Goal: Task Accomplishment & Management: Manage account settings

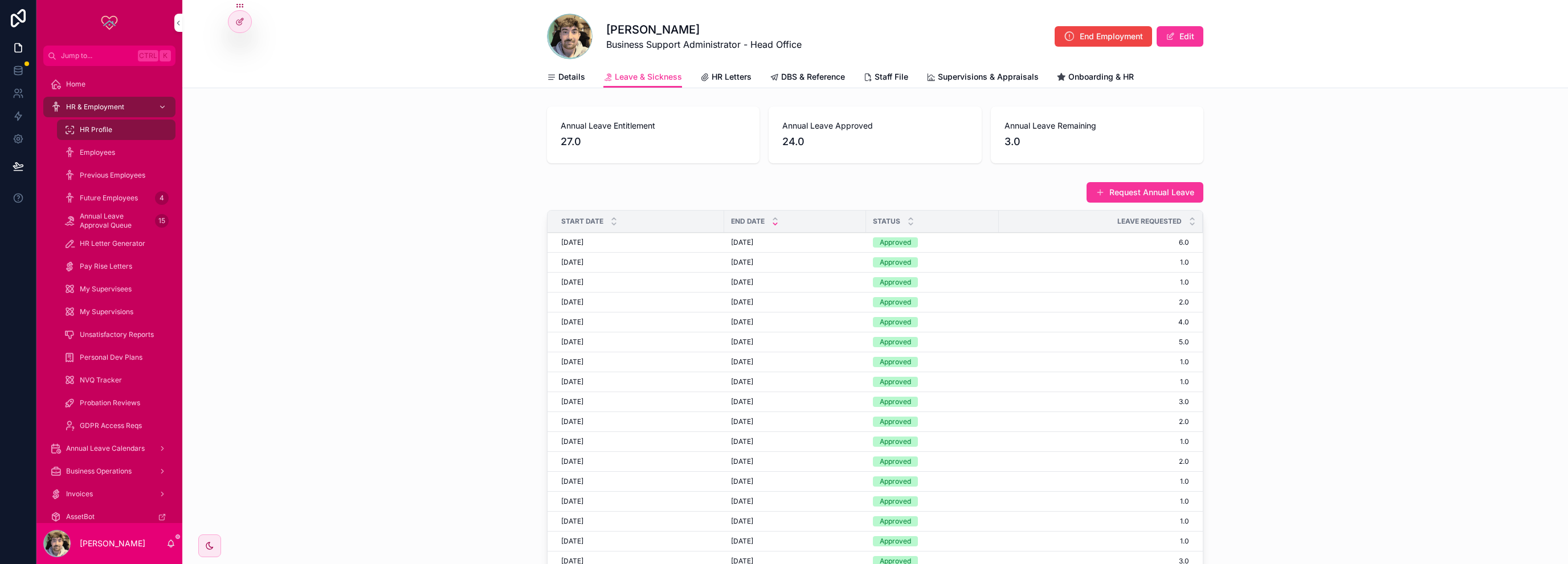
scroll to position [19, 0]
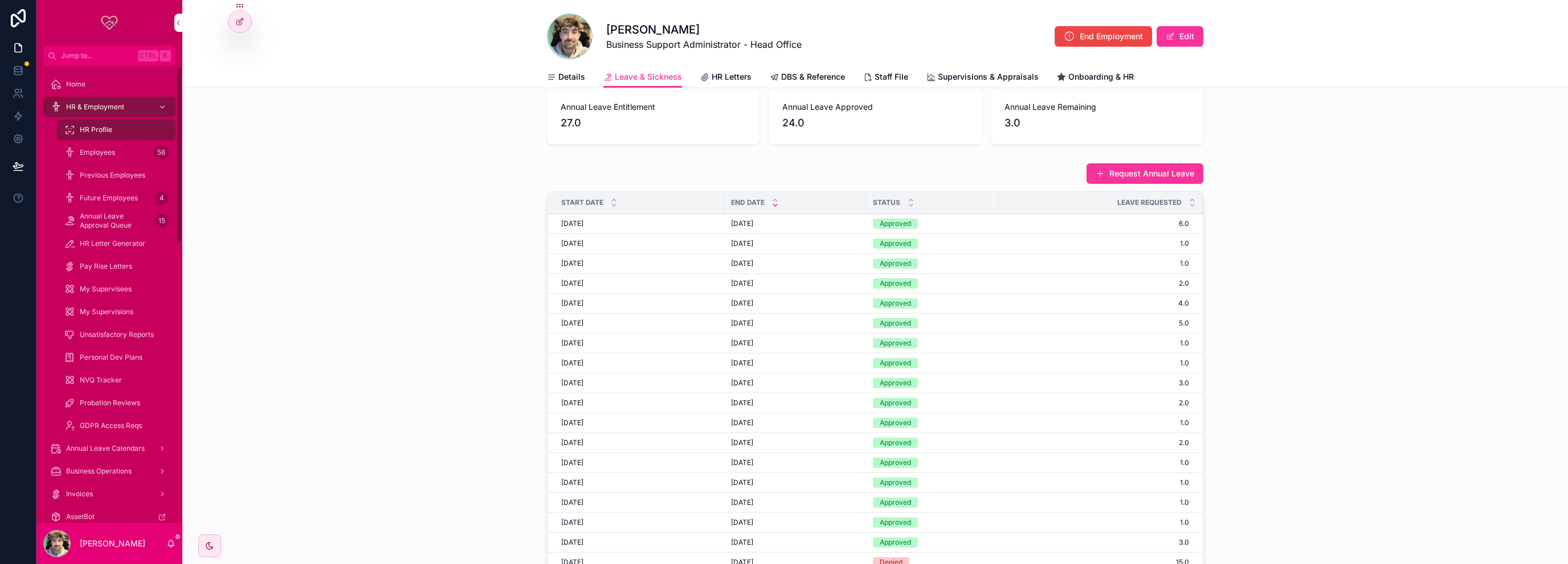
click at [94, 143] on div "Employees 56" at bounding box center [115, 152] width 105 height 19
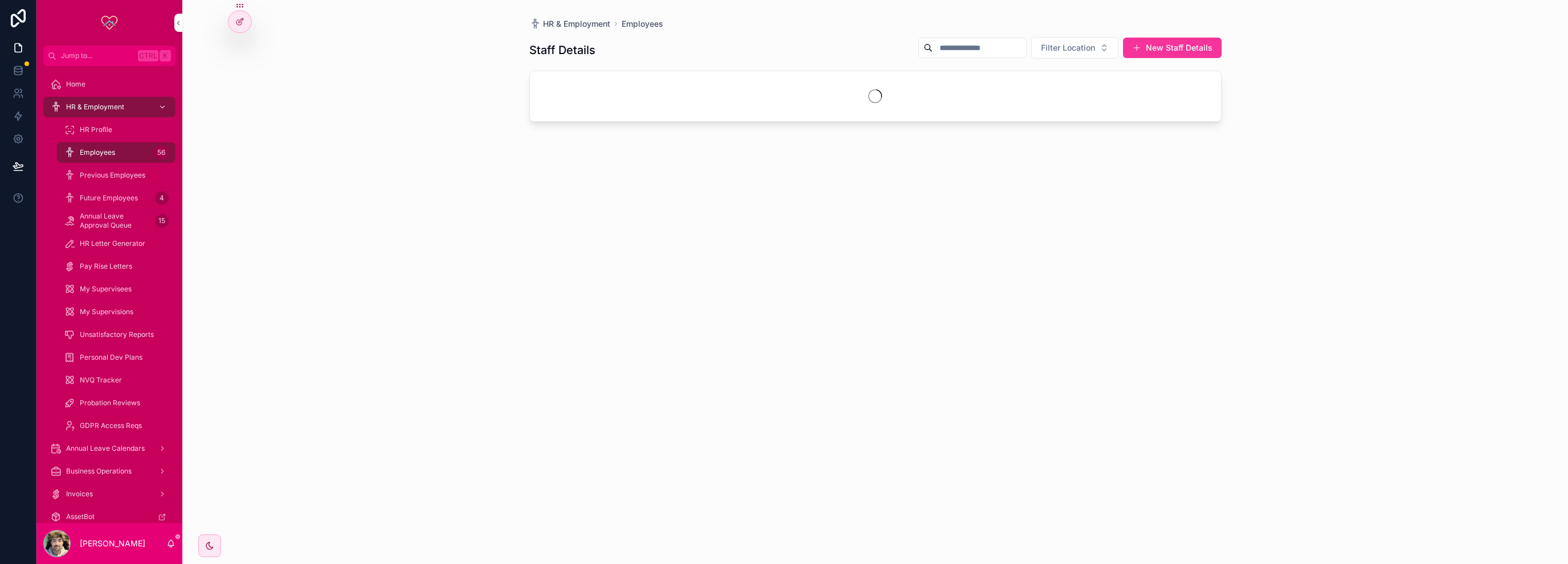
click at [1064, 49] on span "Filter Location" at bounding box center [1068, 47] width 54 height 12
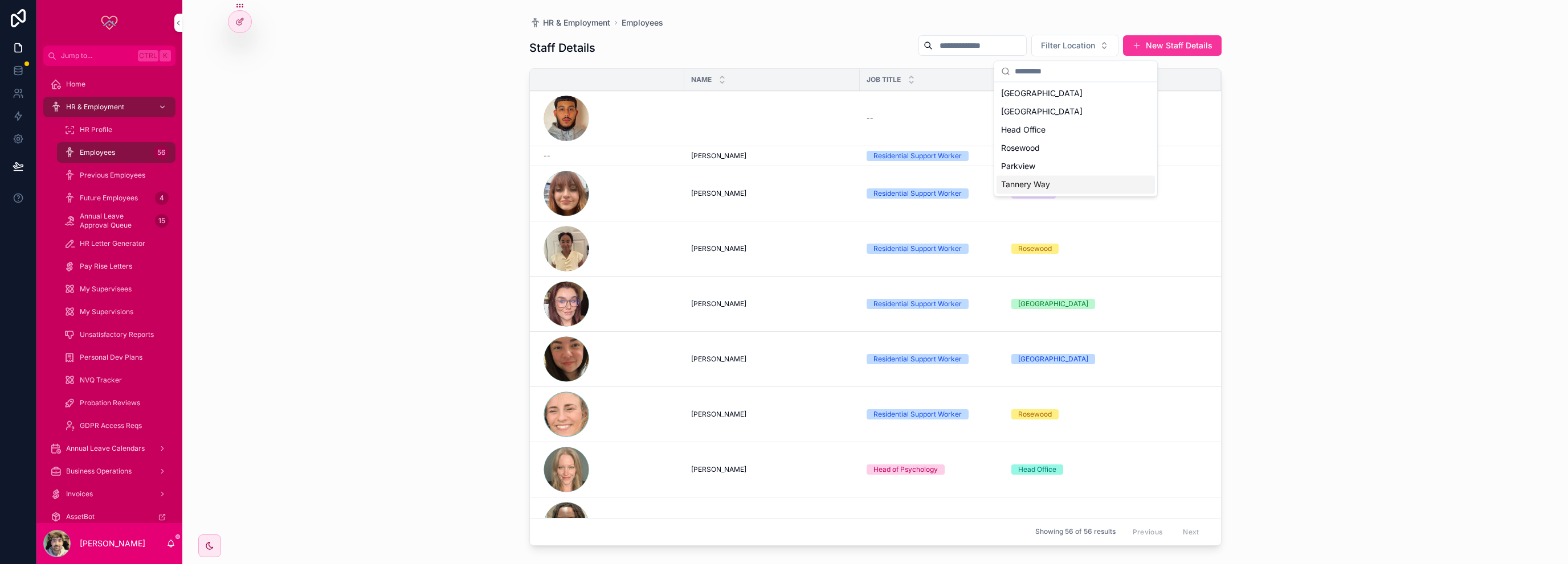
click at [1026, 186] on div "Tannery Way" at bounding box center [1076, 185] width 159 height 19
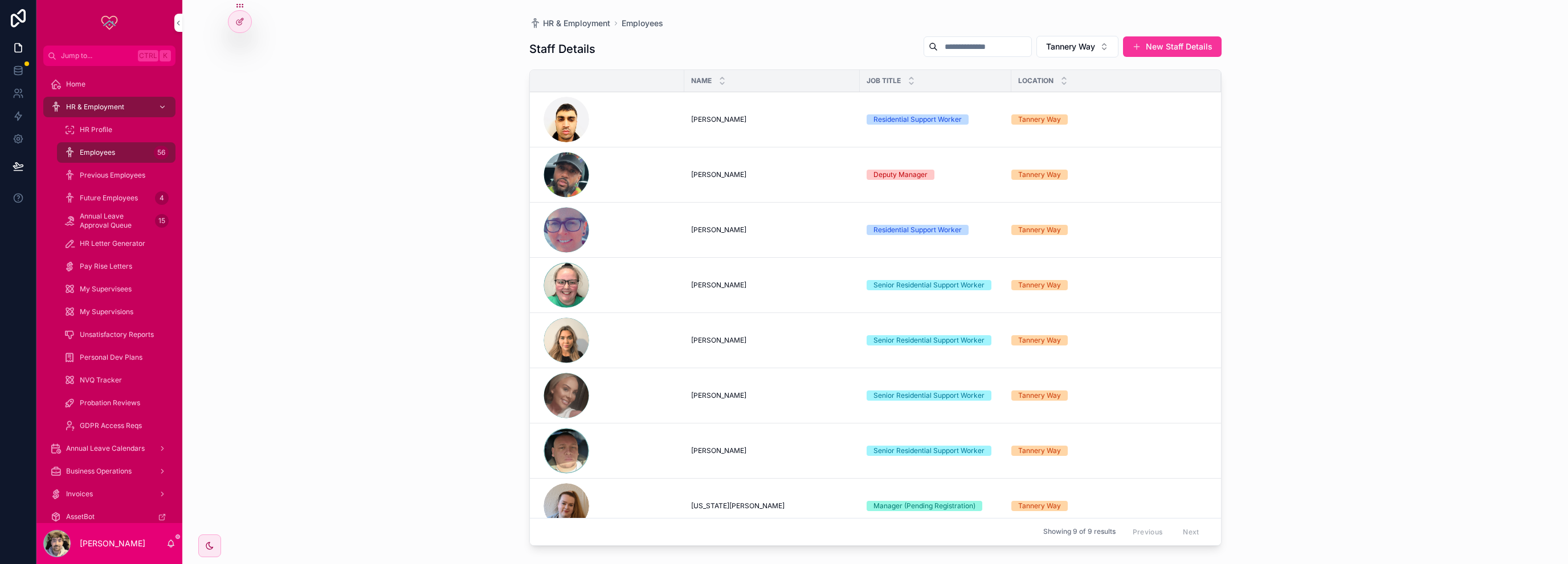
click at [709, 168] on td "[PERSON_NAME] [PERSON_NAME]" at bounding box center [772, 174] width 176 height 55
click at [709, 170] on span "[PERSON_NAME]" at bounding box center [719, 175] width 55 height 9
click at [719, 169] on td "[PERSON_NAME] [PERSON_NAME]" at bounding box center [772, 174] width 176 height 55
click at [710, 179] on td "[PERSON_NAME] [PERSON_NAME]" at bounding box center [772, 174] width 176 height 55
click at [709, 173] on span "[PERSON_NAME]" at bounding box center [719, 175] width 55 height 9
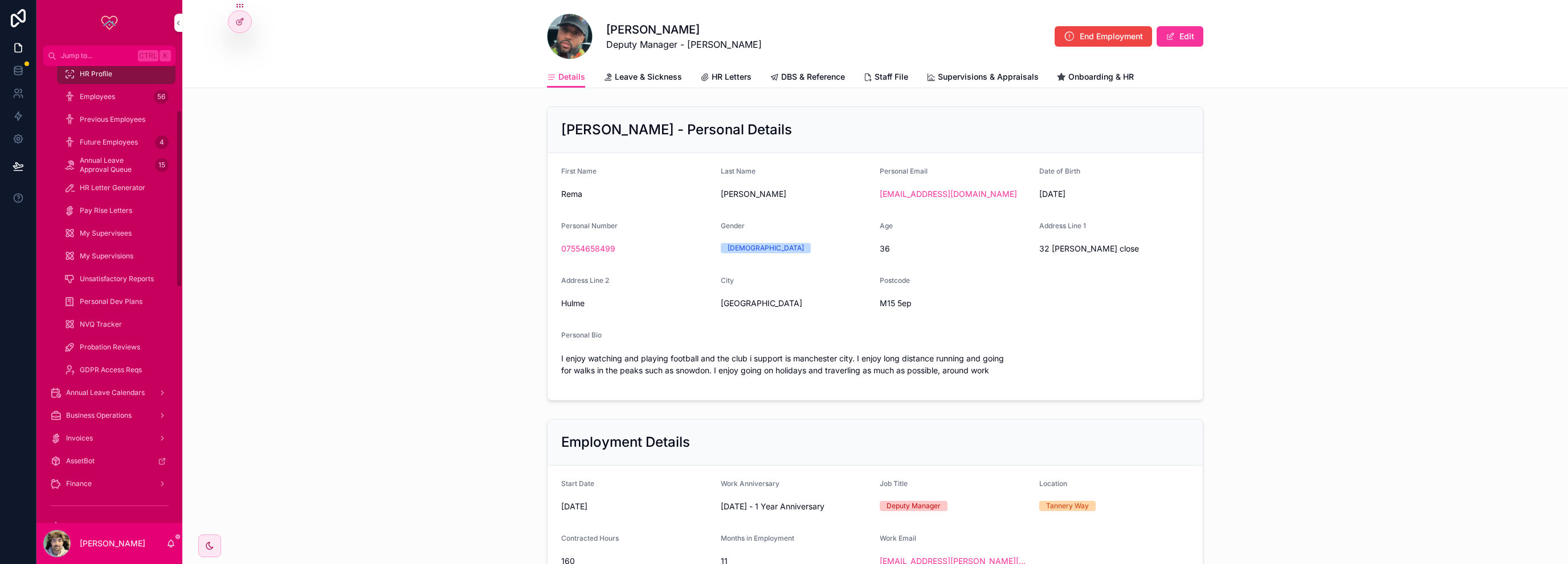
scroll to position [114, 0]
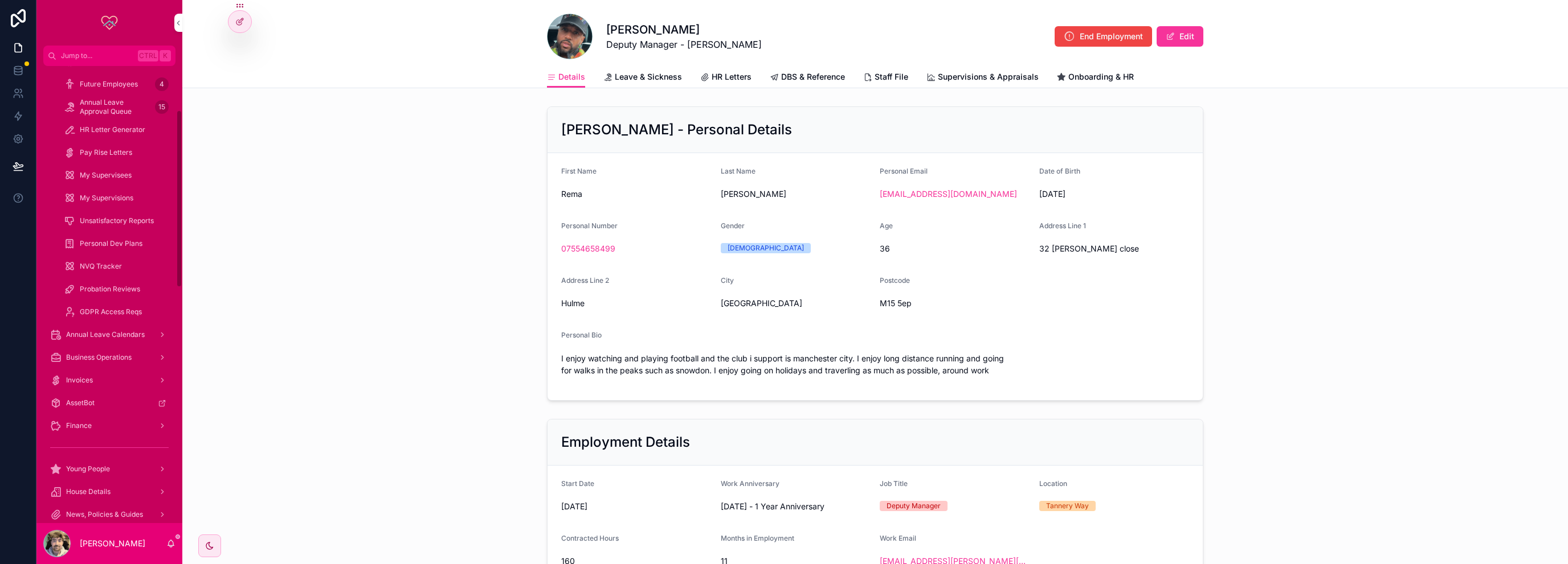
click at [101, 428] on div "Finance" at bounding box center [109, 426] width 118 height 19
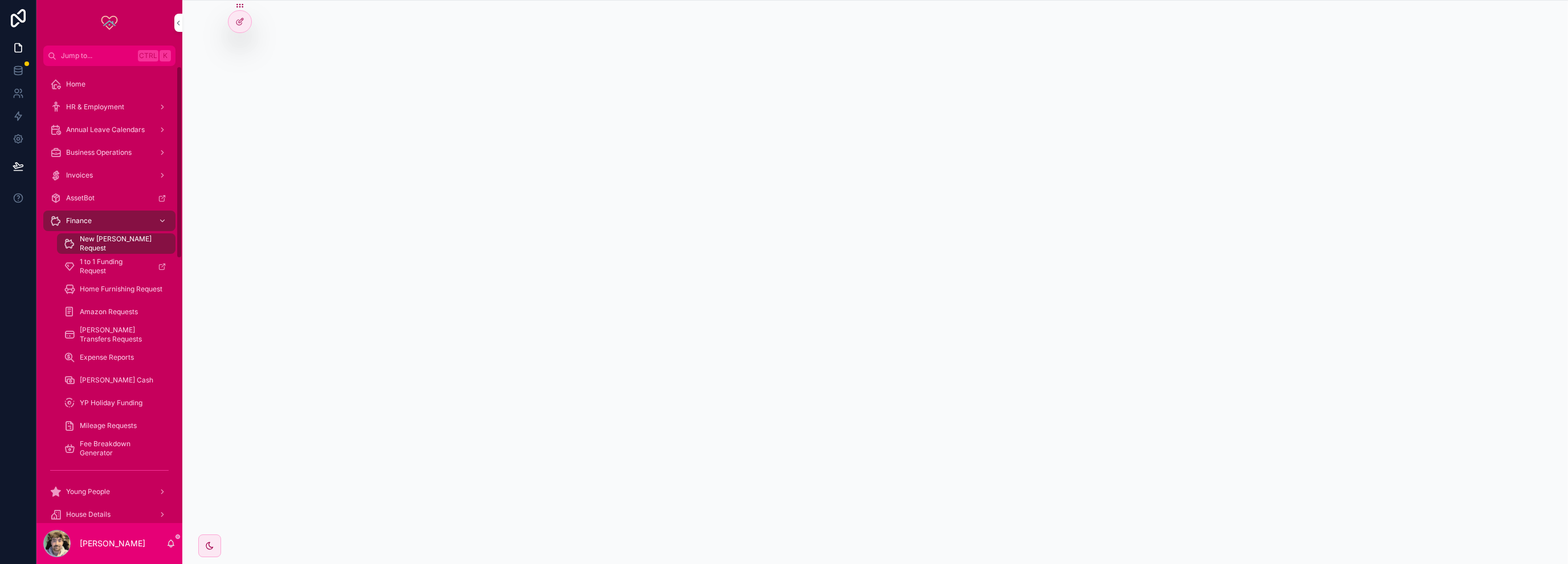
click at [100, 100] on div "HR & Employment" at bounding box center [109, 108] width 118 height 19
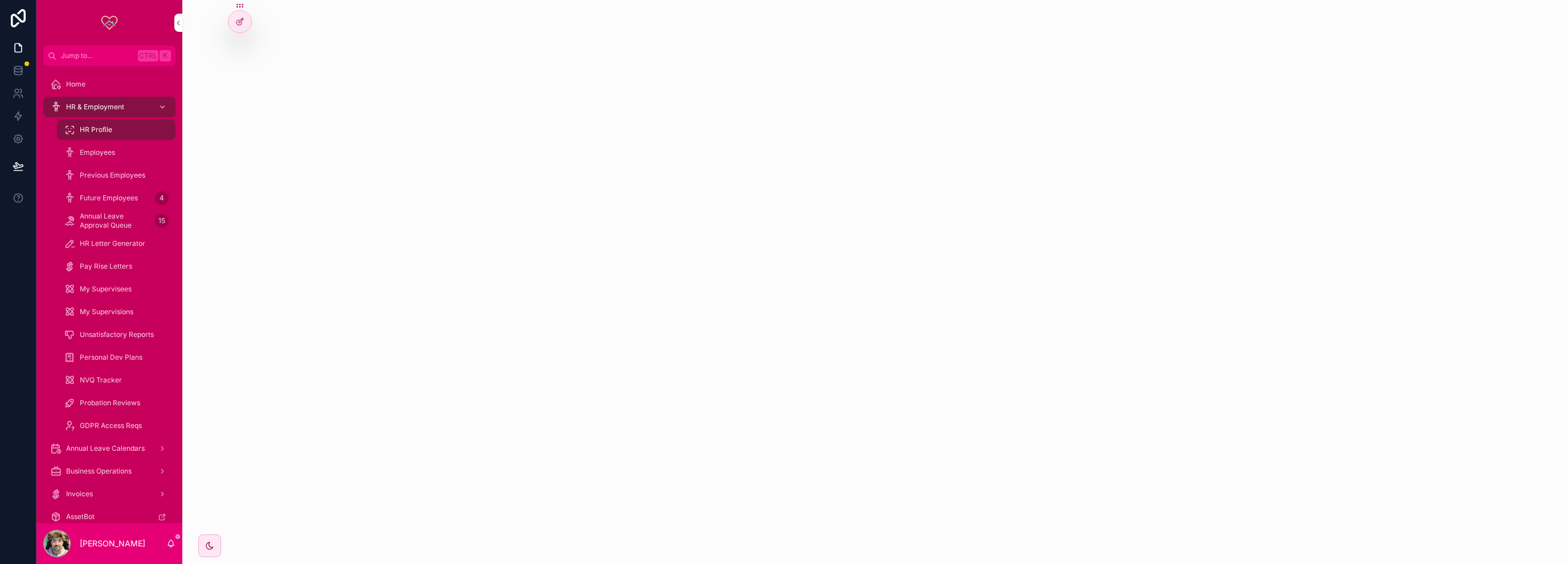
click at [119, 202] on span "Future Employees" at bounding box center [108, 198] width 58 height 9
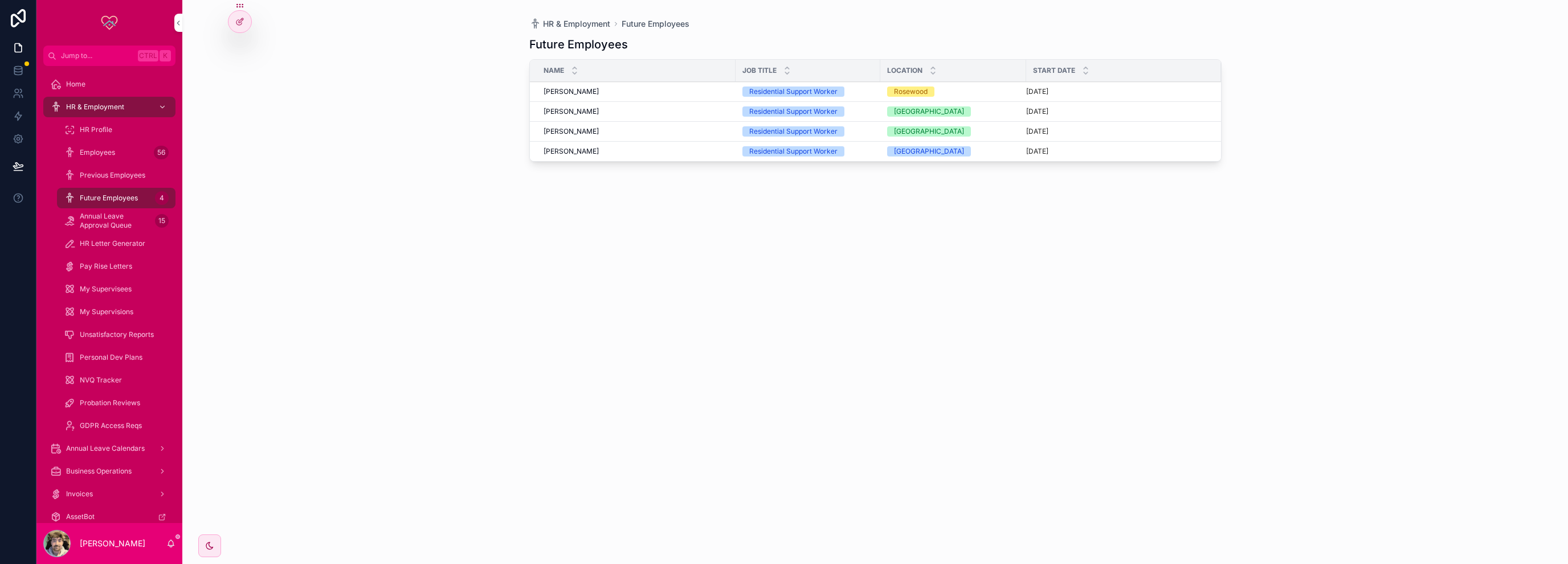
click at [111, 146] on div "Employees 56" at bounding box center [115, 152] width 105 height 19
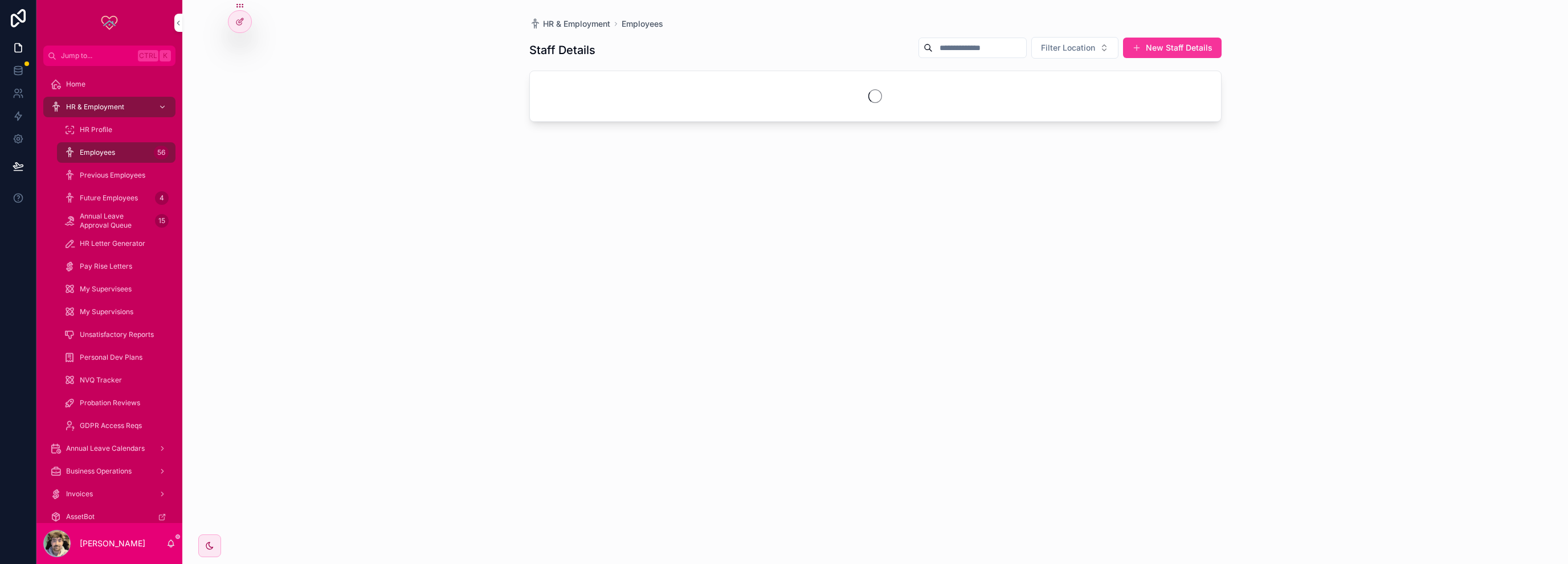
click at [1066, 45] on span "Filter Location" at bounding box center [1068, 47] width 54 height 12
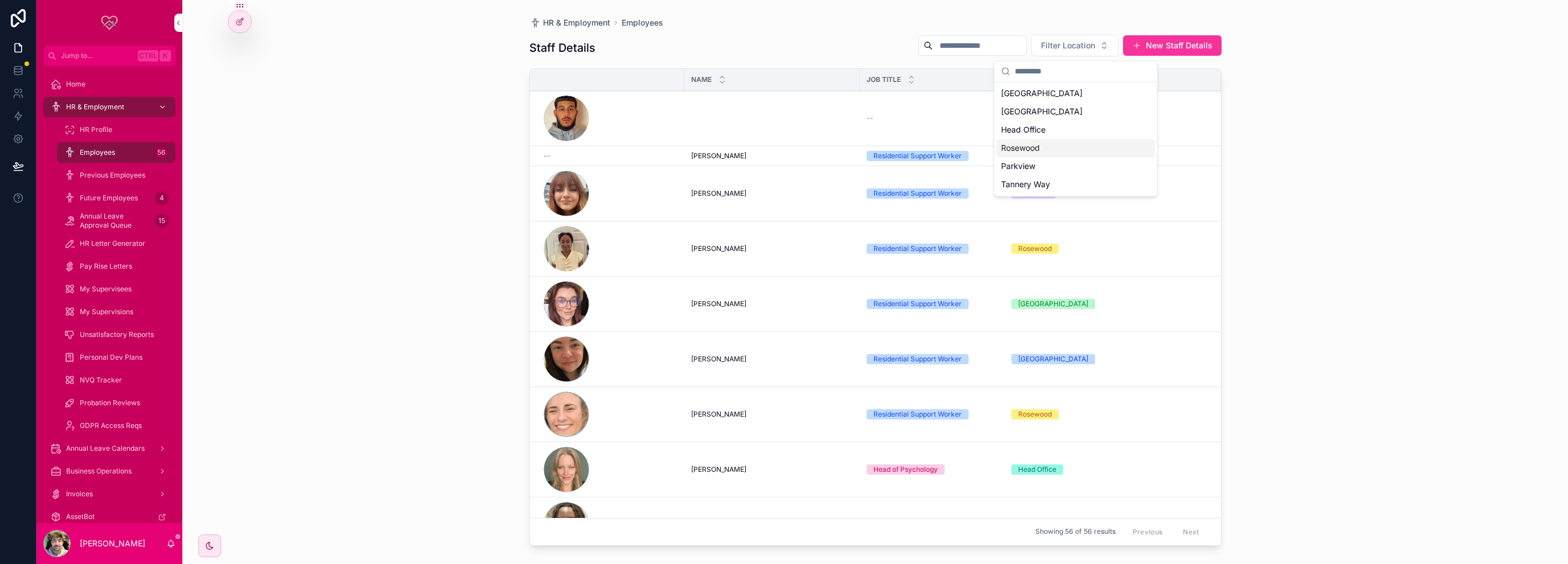
click at [1034, 109] on div "[GEOGRAPHIC_DATA]" at bounding box center [1076, 111] width 159 height 19
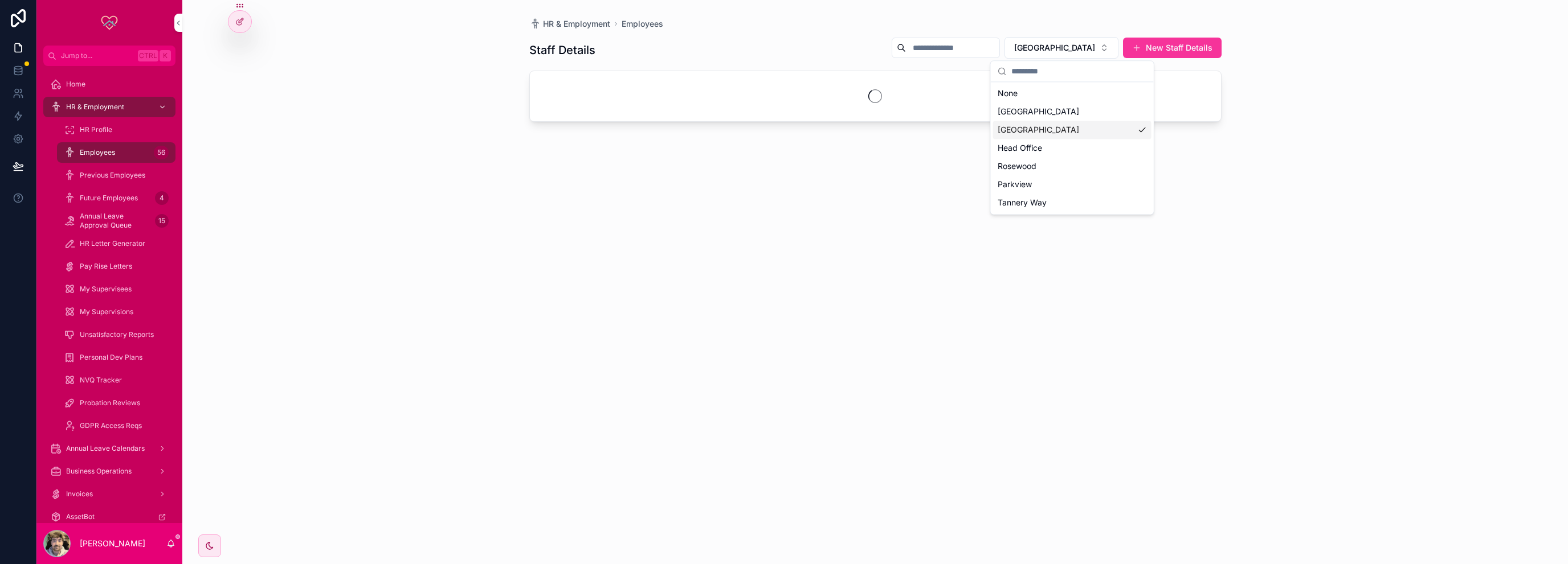
click at [1034, 109] on div "scrollable content" at bounding box center [875, 96] width 691 height 50
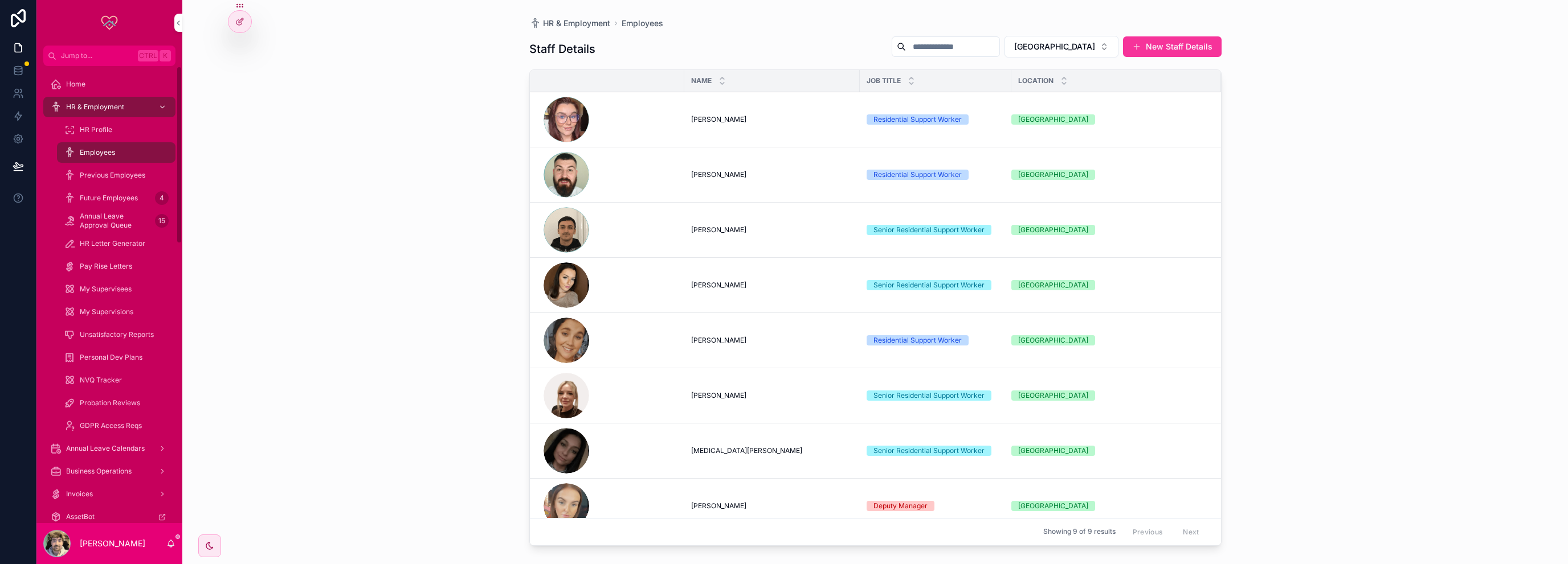
click at [114, 210] on div "Annual Leave Approval Queue 15" at bounding box center [116, 220] width 132 height 22
click at [116, 204] on div "Future Employees 4" at bounding box center [115, 198] width 105 height 19
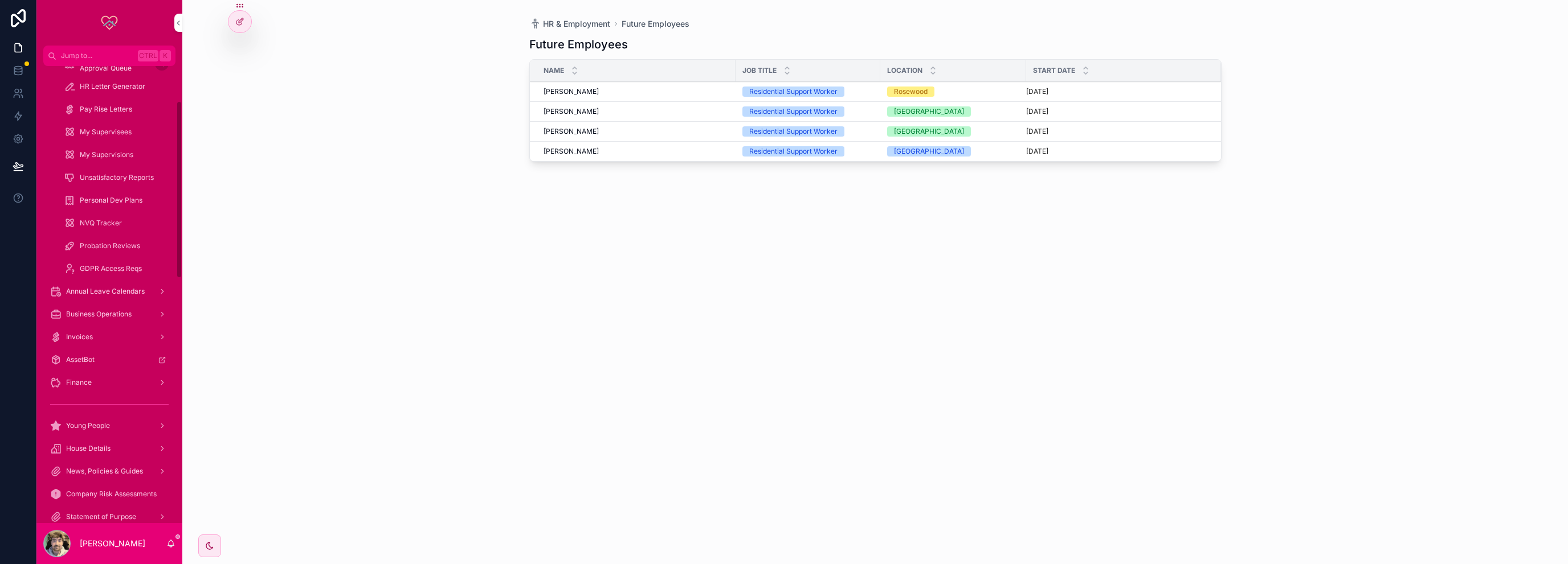
scroll to position [171, 0]
drag, startPoint x: 98, startPoint y: 366, endPoint x: 1491, endPoint y: 437, distance: 1394.8
click at [98, 366] on div "Finance" at bounding box center [109, 369] width 118 height 19
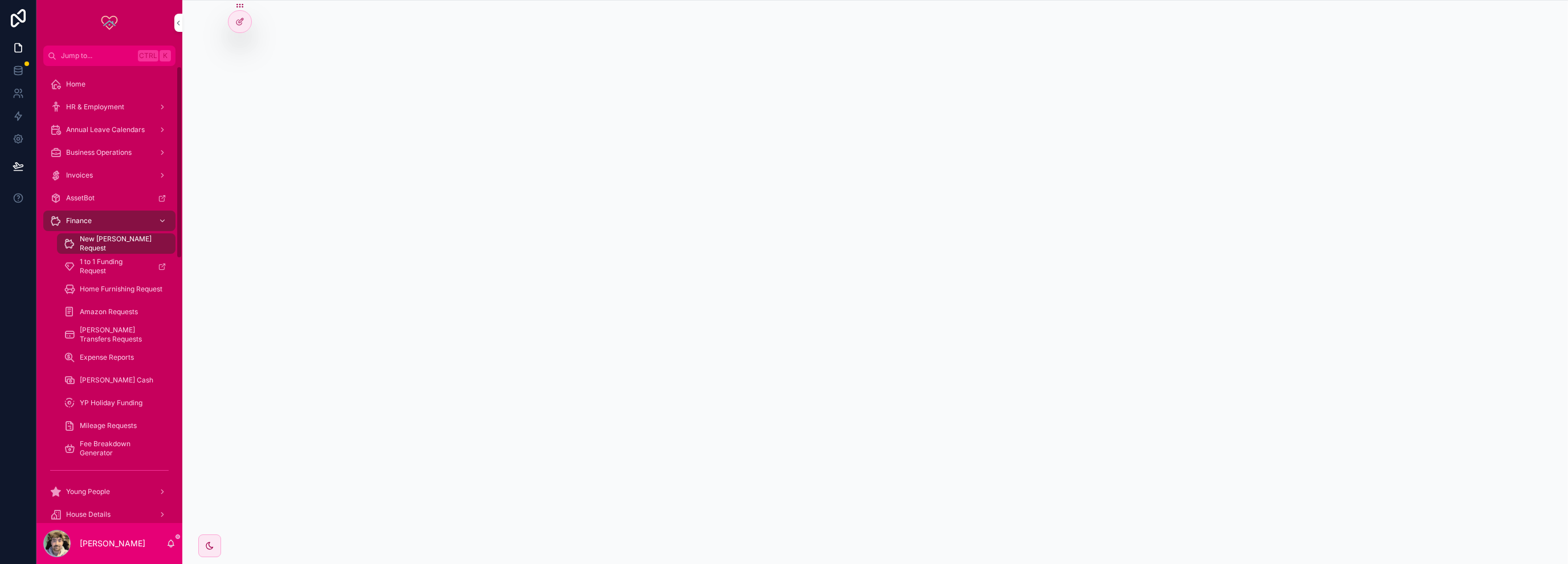
click at [89, 88] on div "Home" at bounding box center [109, 84] width 118 height 19
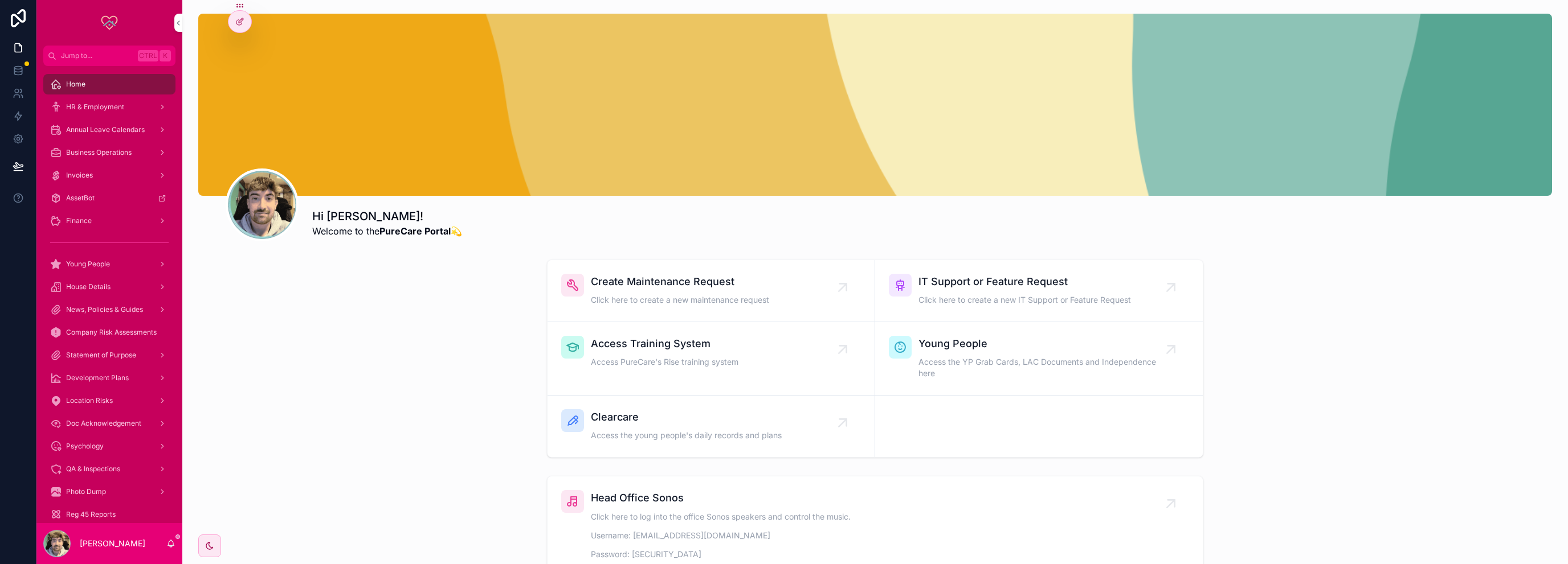
click at [101, 220] on div "Finance" at bounding box center [109, 221] width 118 height 19
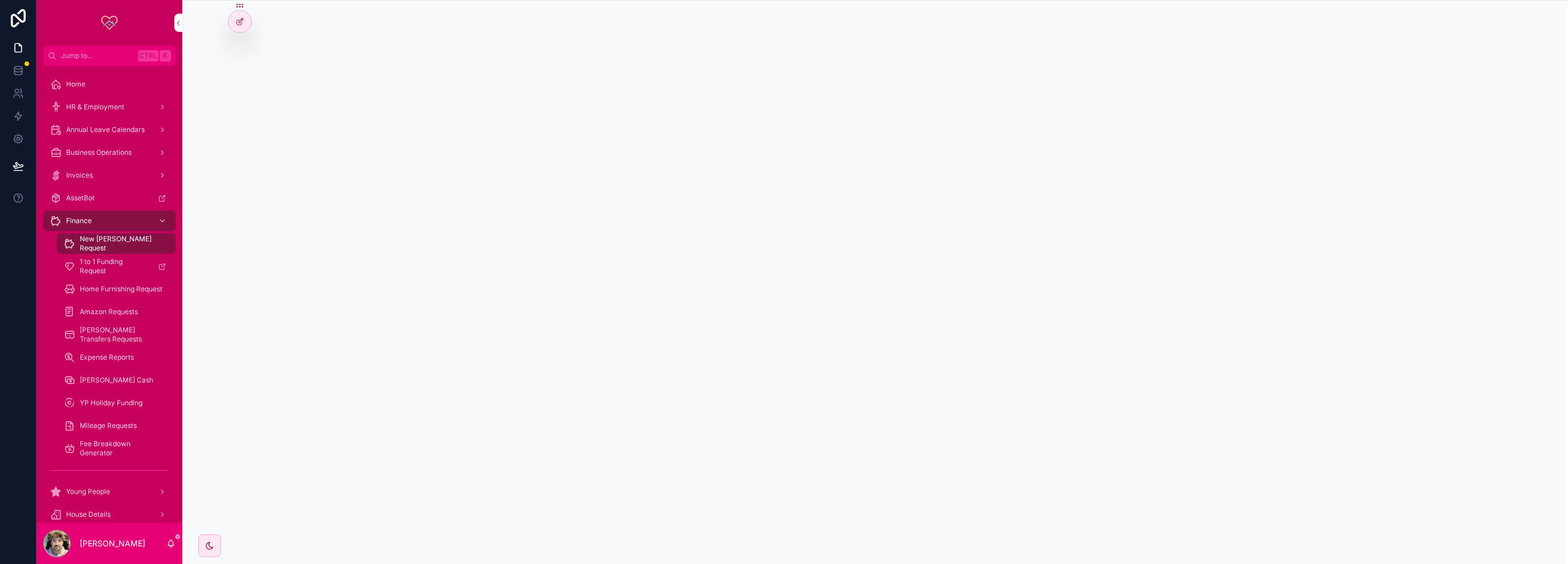
click at [132, 316] on div "Amazon Requests" at bounding box center [115, 312] width 105 height 19
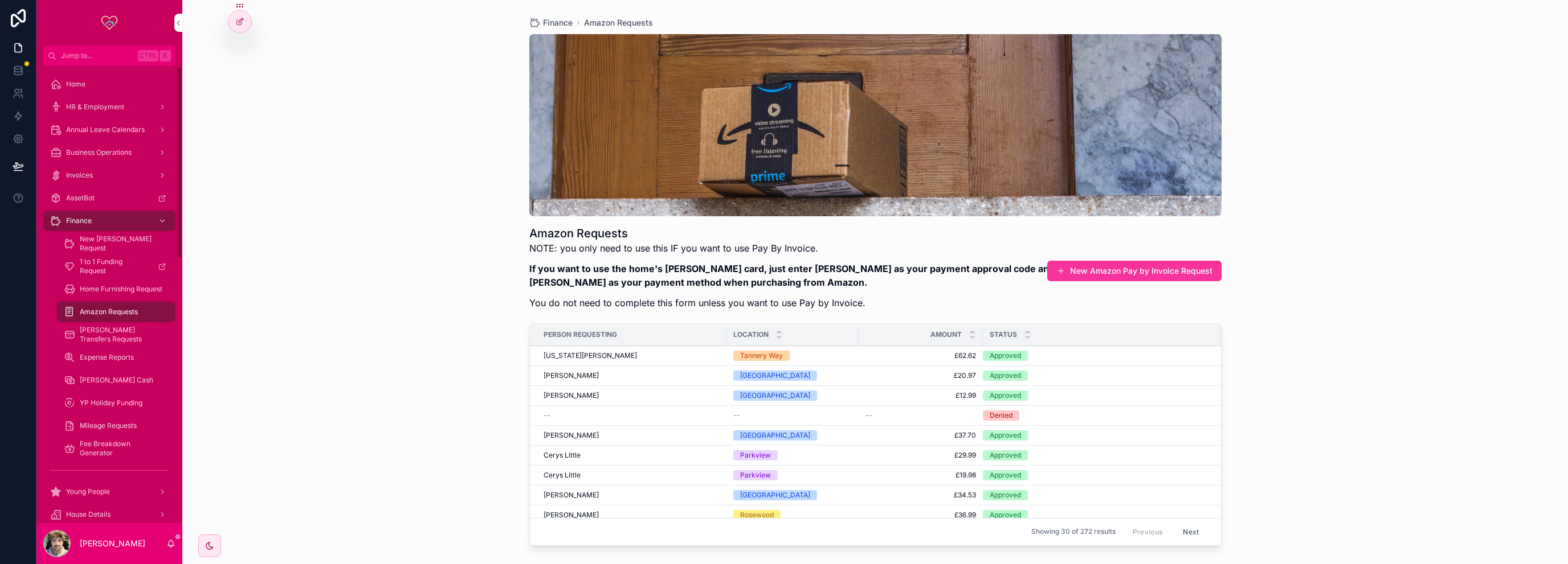
click at [111, 333] on span "[PERSON_NAME] Transfers Requests" at bounding box center [122, 335] width 84 height 19
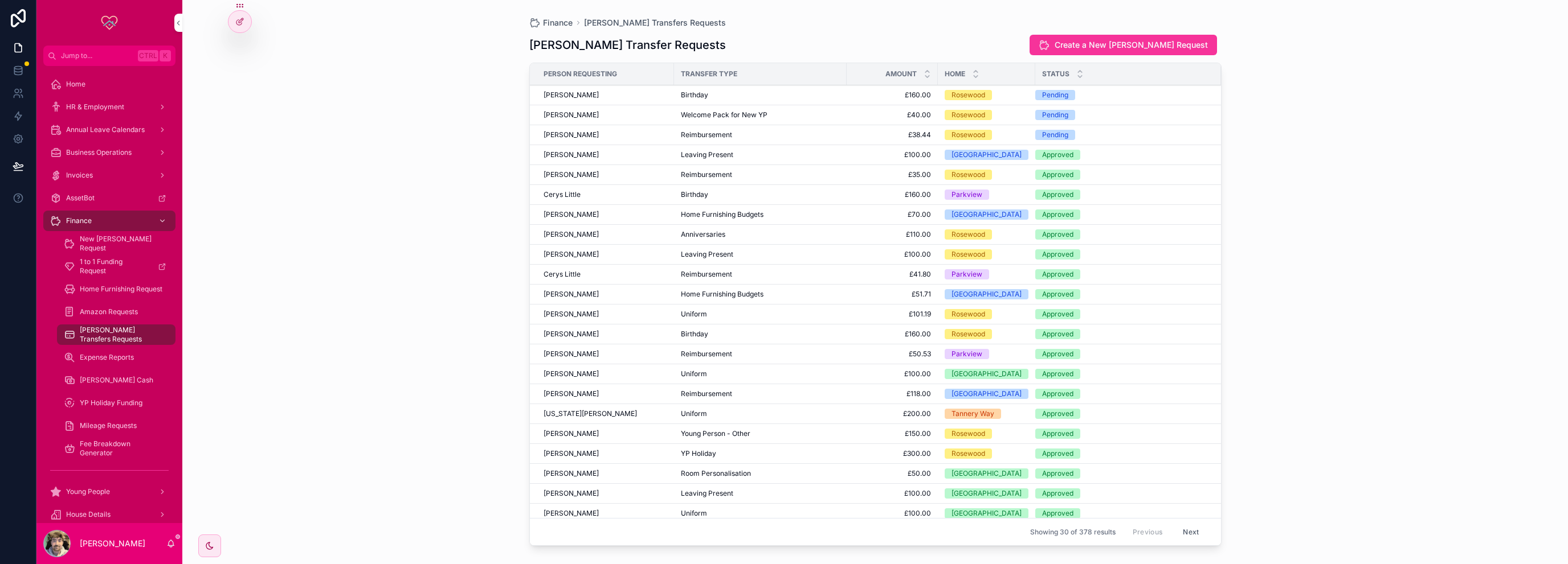
click at [109, 354] on span "Expense Reports" at bounding box center [107, 357] width 54 height 9
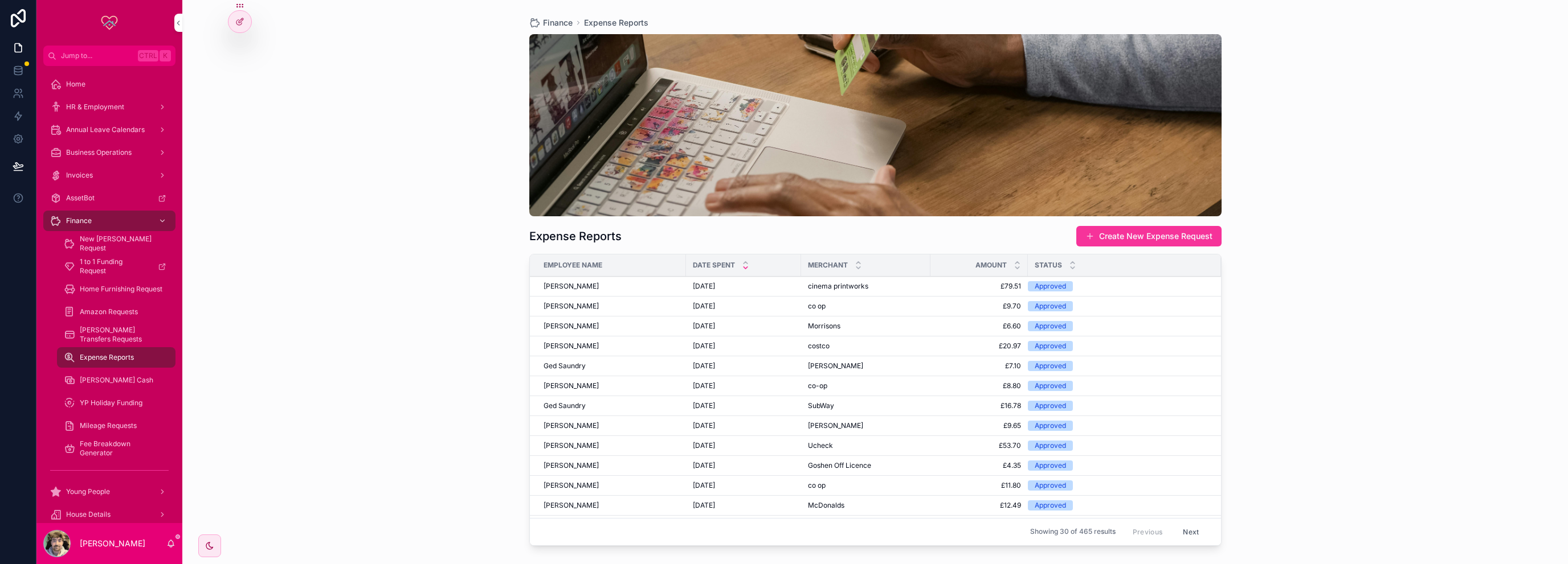
click at [113, 337] on span "[PERSON_NAME] Transfers Requests" at bounding box center [122, 335] width 84 height 19
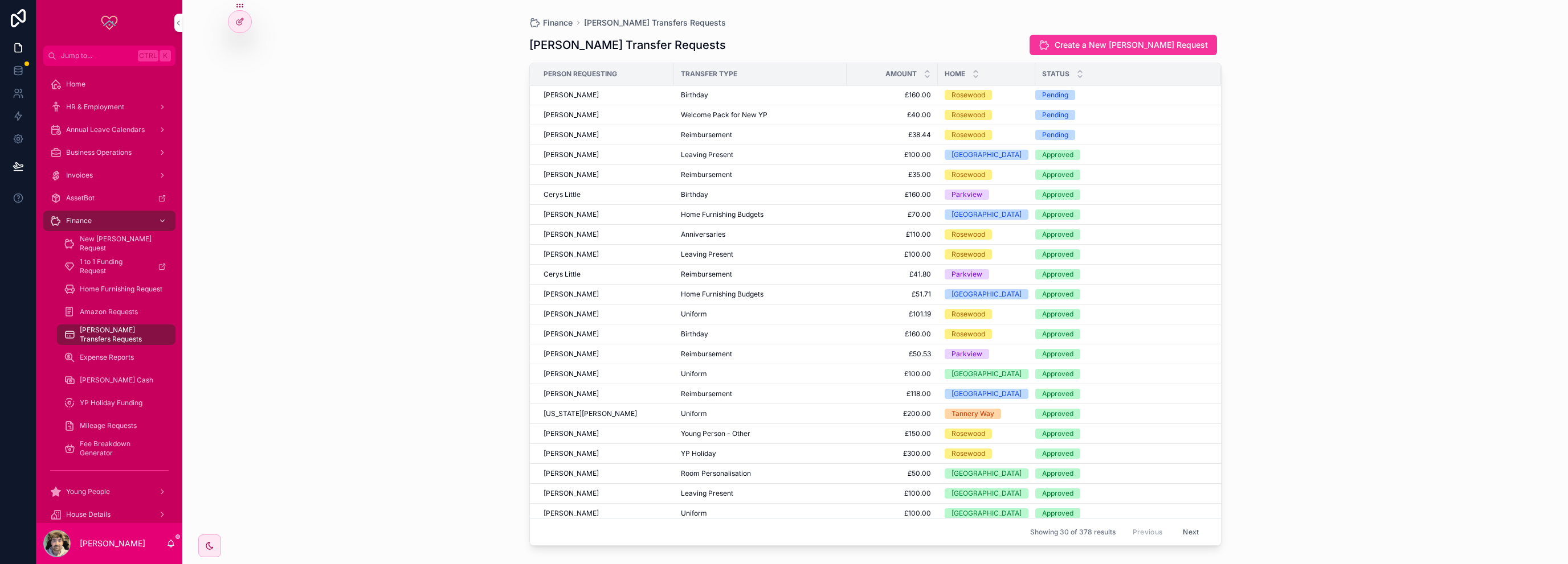
click at [827, 130] on div "Reimbursement" at bounding box center [760, 135] width 159 height 9
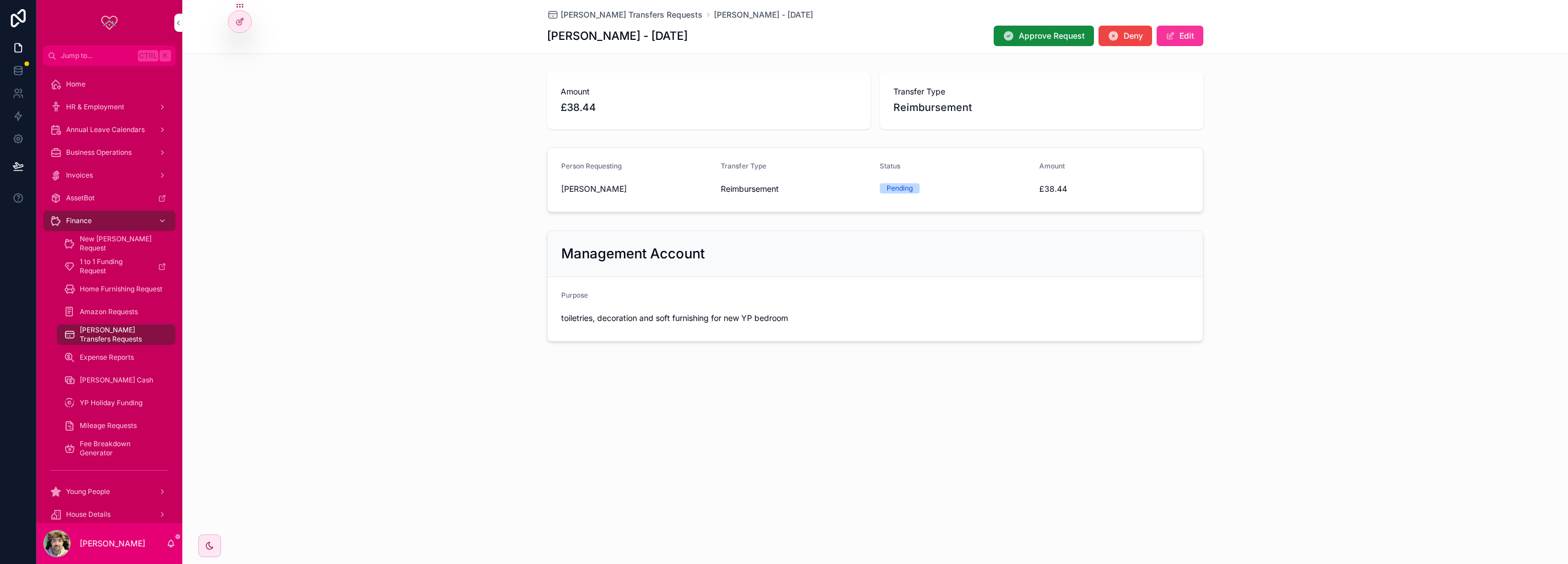
click at [1035, 34] on span "Approve Request" at bounding box center [1052, 36] width 66 height 12
click at [602, 18] on span "[PERSON_NAME] Transfers Requests" at bounding box center [631, 15] width 142 height 12
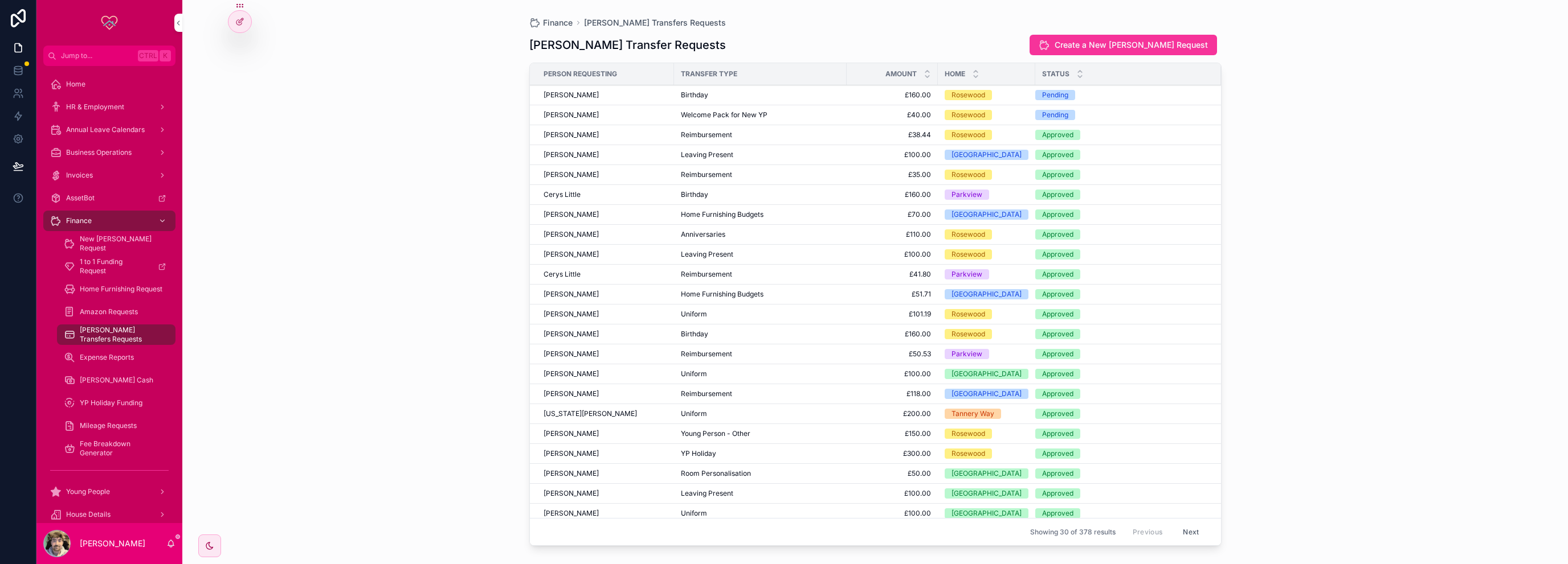
click at [750, 107] on td "Welcome Pack for New YP" at bounding box center [760, 115] width 173 height 20
click at [745, 109] on td "Welcome Pack for New YP" at bounding box center [760, 115] width 173 height 20
click at [746, 115] on span "Welcome Pack for New YP" at bounding box center [724, 115] width 87 height 9
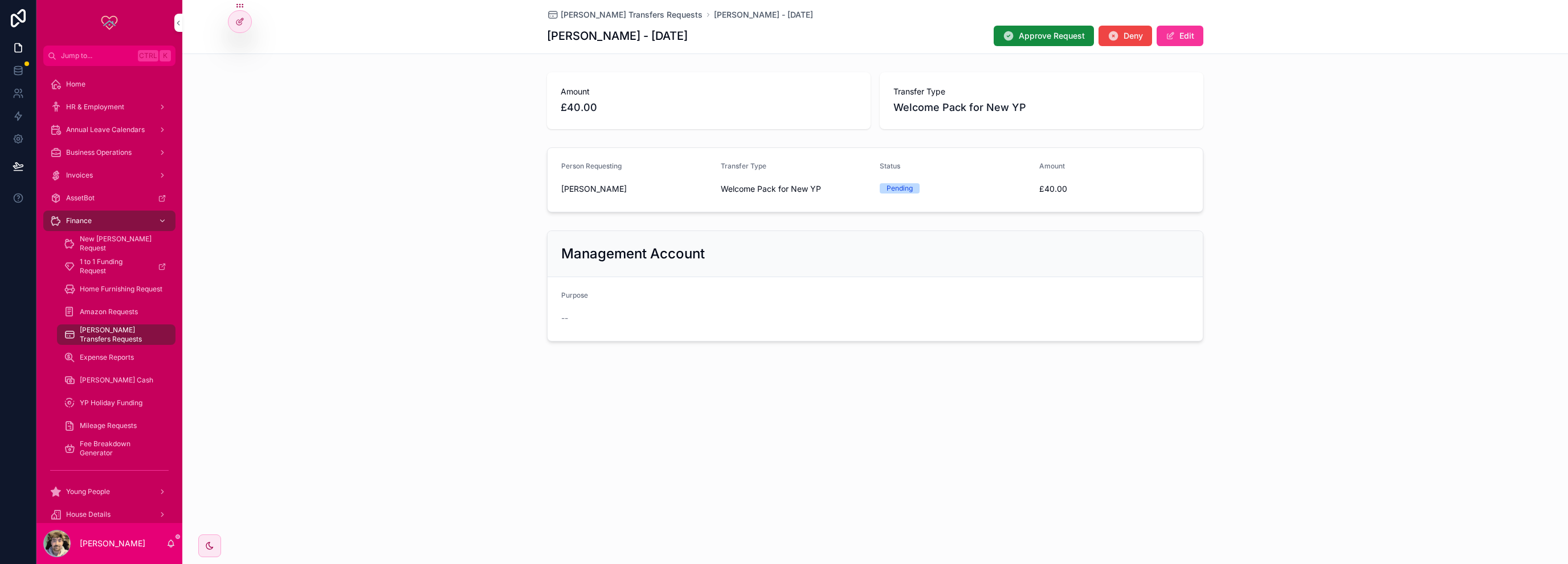
click at [1062, 28] on button "Approve Request" at bounding box center [1043, 36] width 100 height 20
click at [628, 14] on span "[PERSON_NAME] Transfers Requests" at bounding box center [631, 15] width 142 height 12
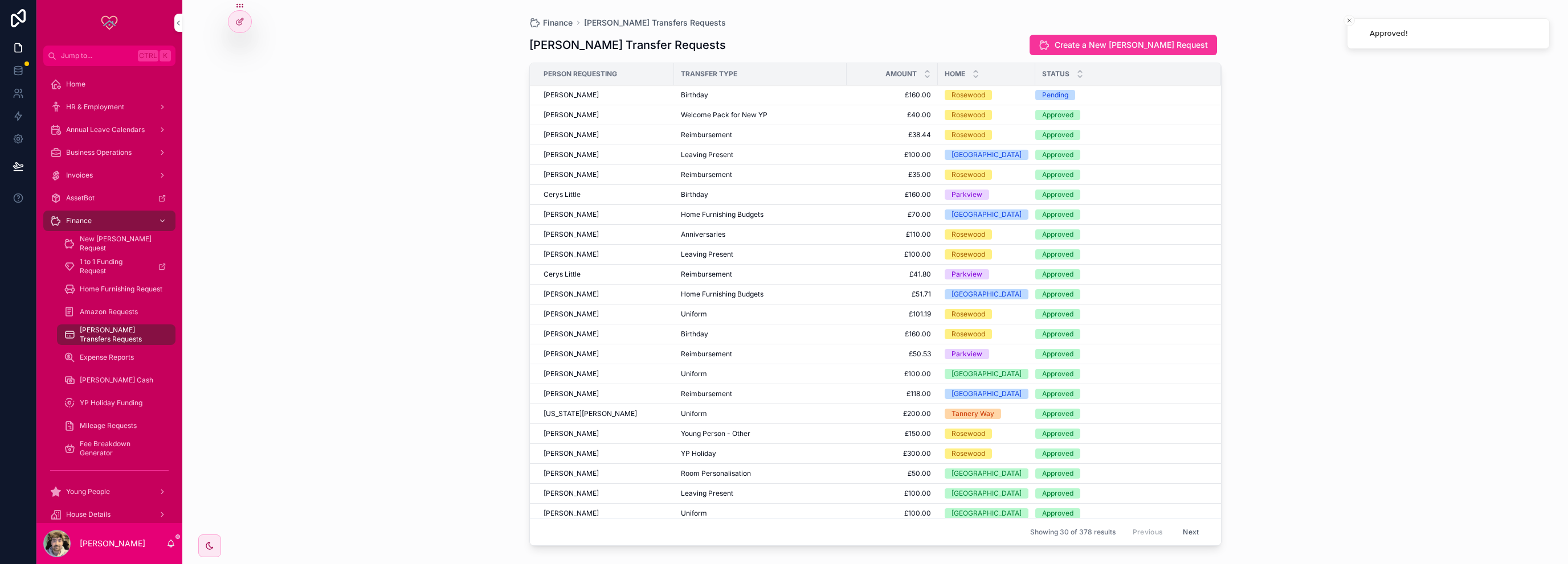
click at [750, 91] on div "Birthday" at bounding box center [760, 95] width 159 height 9
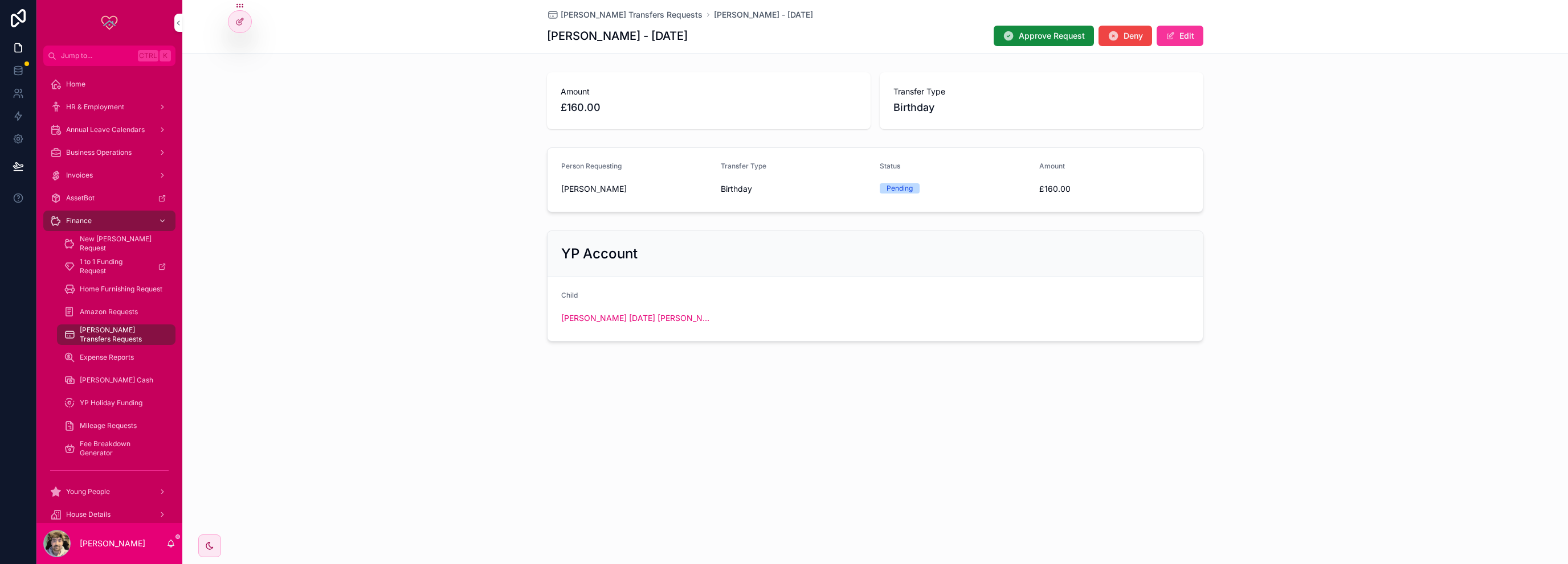
click at [1030, 34] on span "Approve Request" at bounding box center [1052, 36] width 66 height 12
click at [122, 335] on span "[PERSON_NAME] Transfers Requests" at bounding box center [122, 335] width 84 height 19
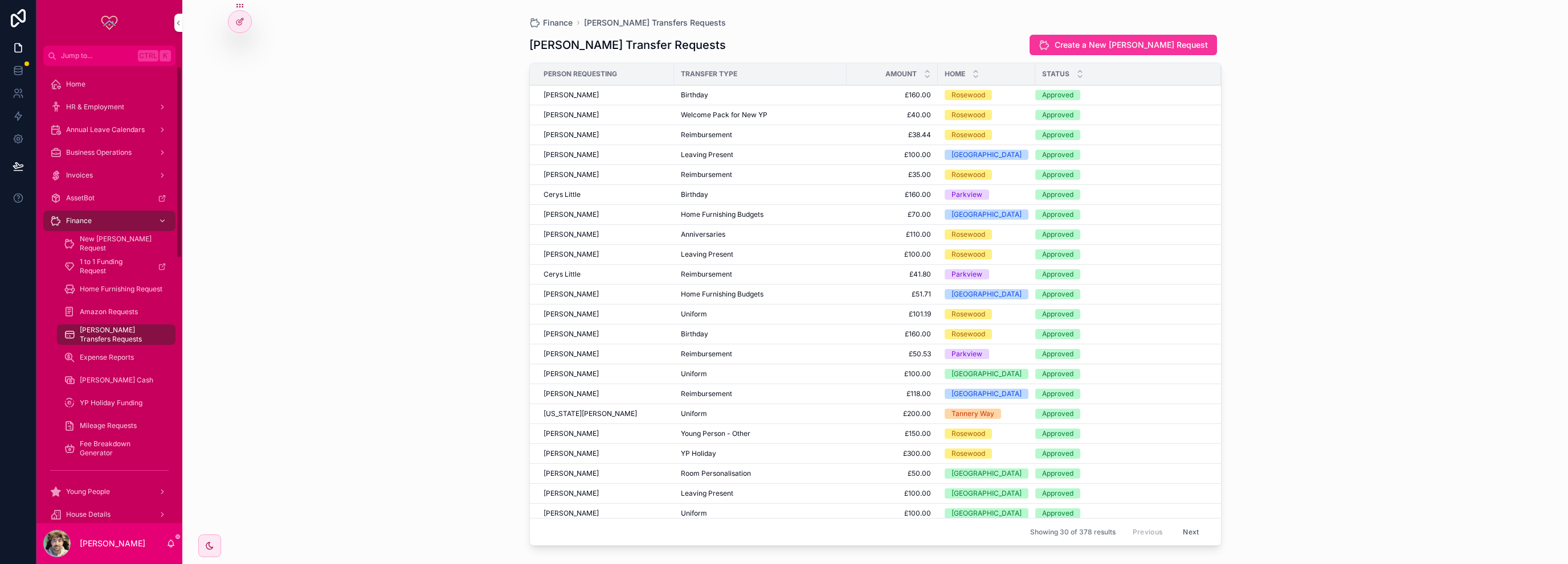
click at [139, 352] on div "Expense Reports" at bounding box center [115, 357] width 105 height 19
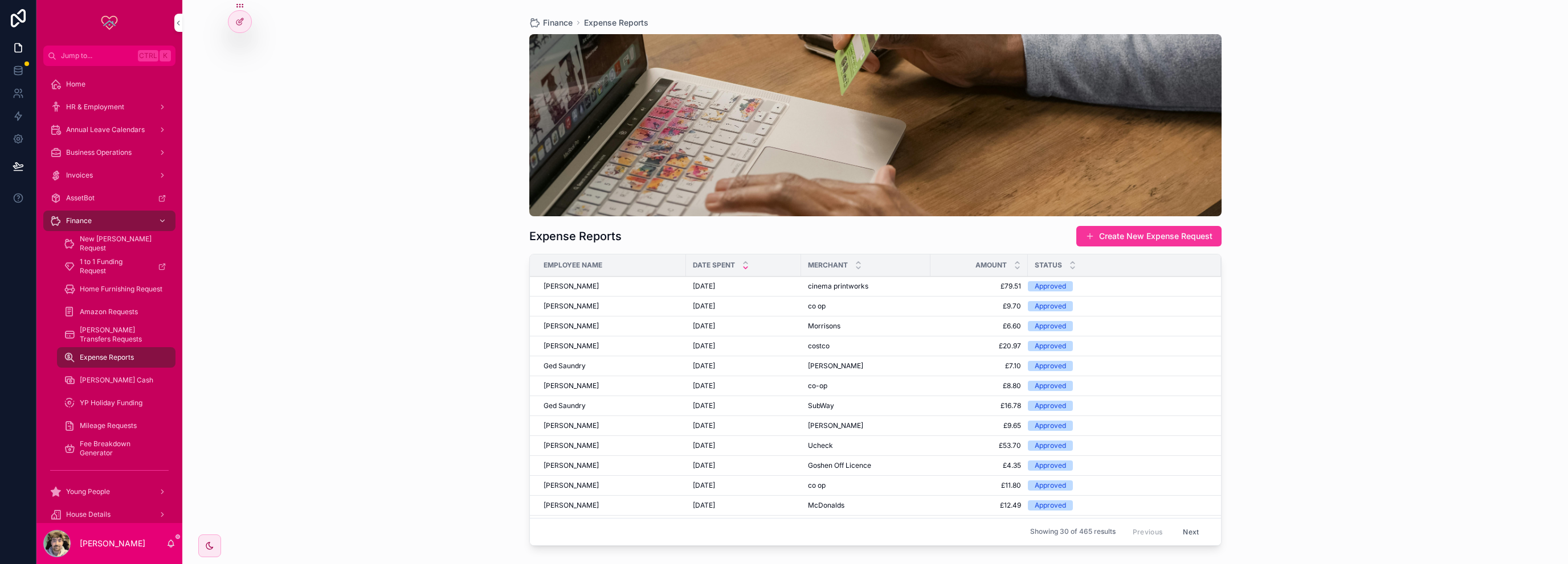
click at [108, 305] on div "Amazon Requests" at bounding box center [115, 312] width 105 height 19
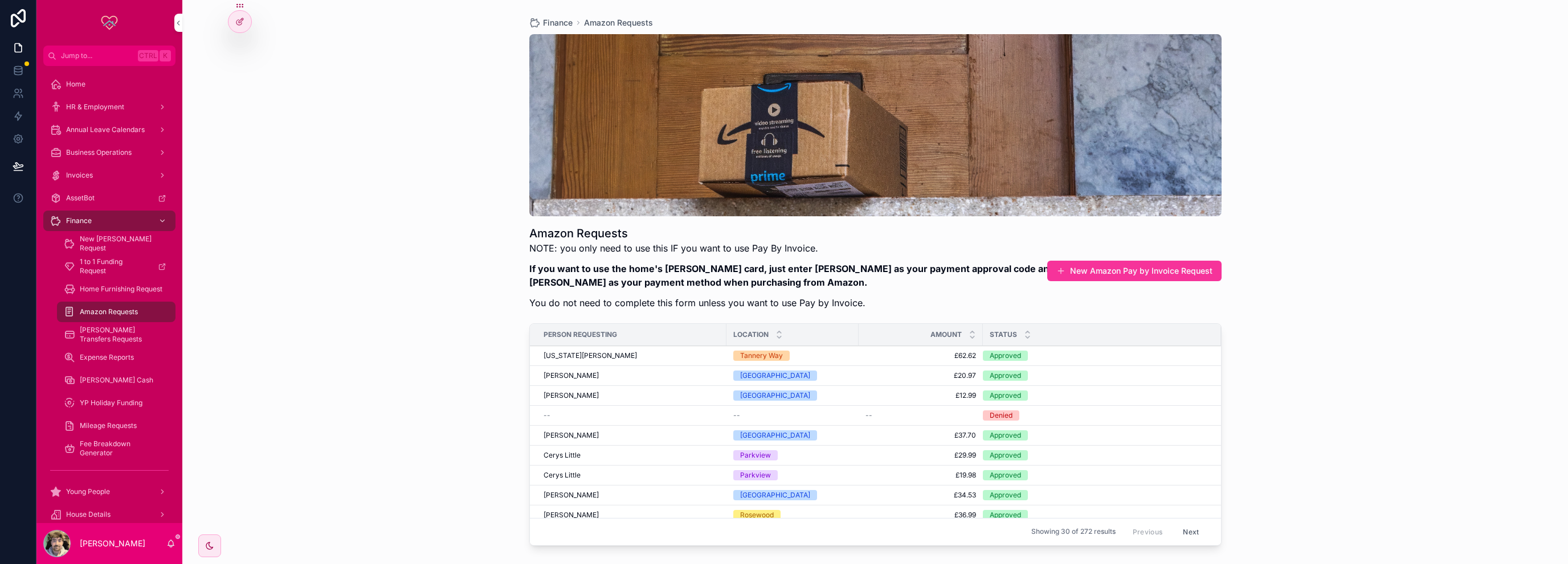
click at [107, 92] on div "Home" at bounding box center [109, 84] width 118 height 19
click at [102, 111] on span "HR & Employment" at bounding box center [94, 107] width 58 height 9
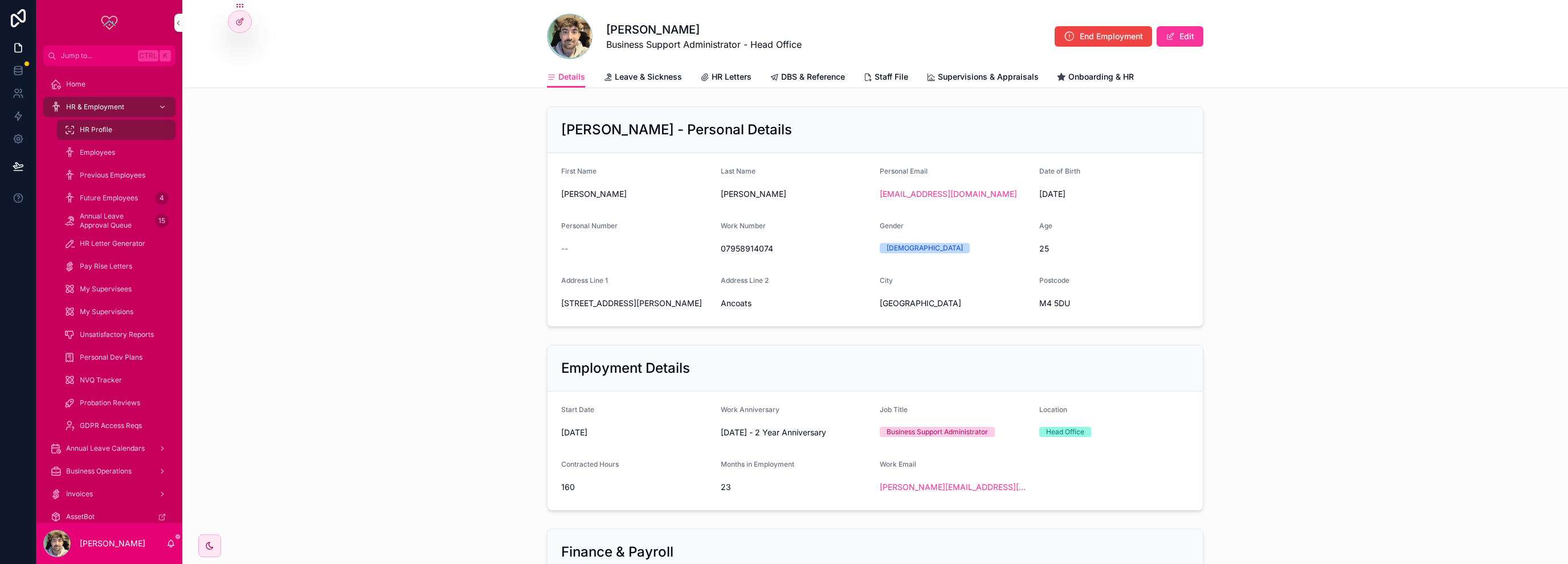
click at [117, 141] on div "Employees" at bounding box center [116, 152] width 132 height 22
click at [117, 145] on div "Employees" at bounding box center [115, 152] width 105 height 19
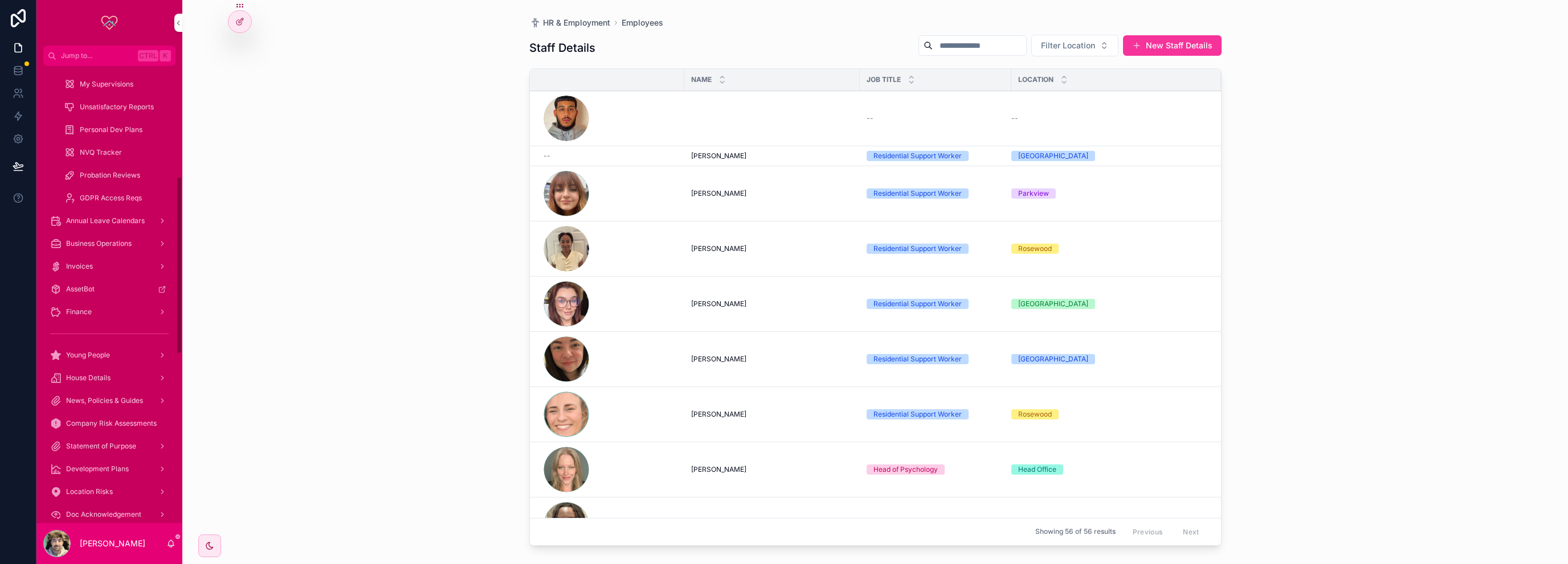
scroll to position [285, 0]
click at [112, 313] on div "House Details" at bounding box center [109, 321] width 118 height 19
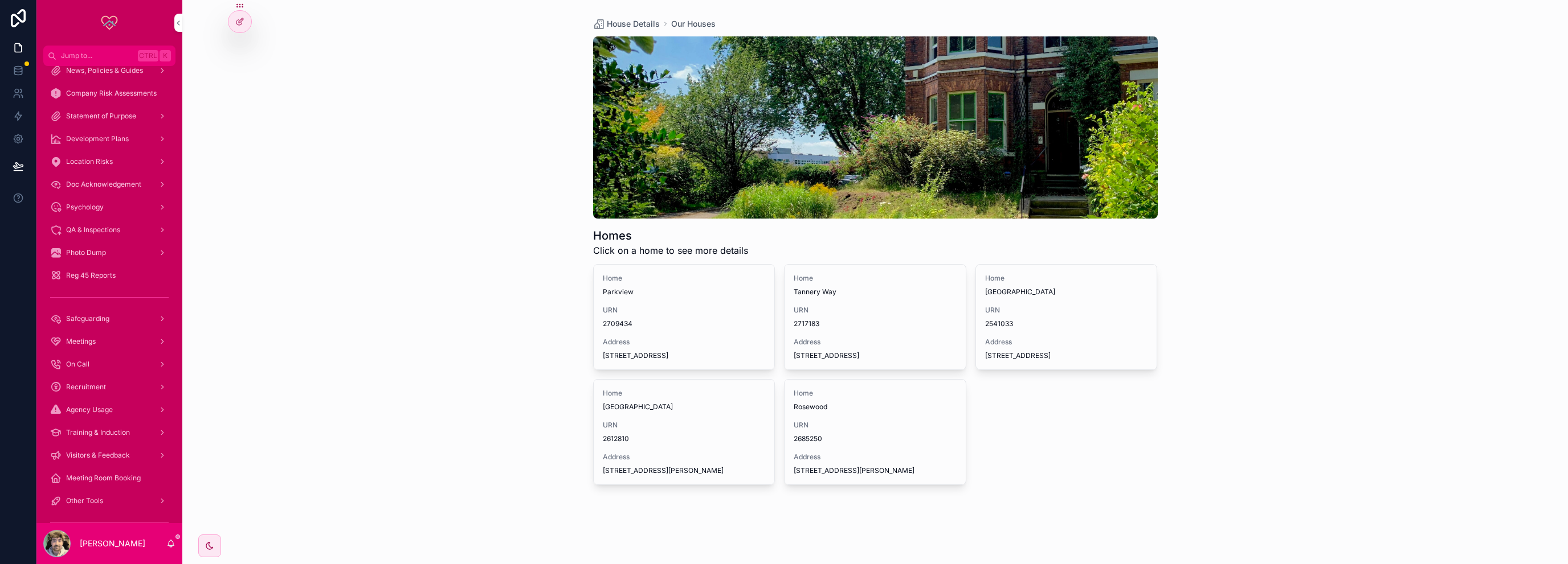
click at [651, 430] on span "URN" at bounding box center [684, 426] width 163 height 9
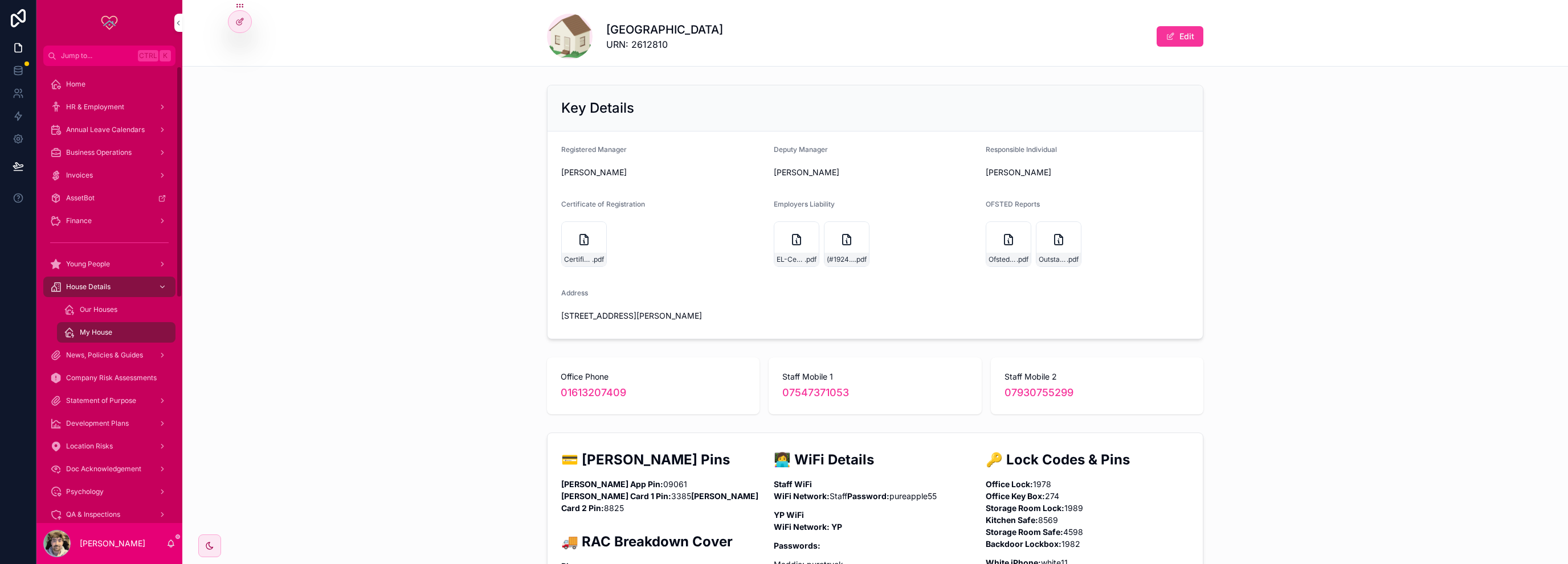
click at [113, 336] on div "My House" at bounding box center [115, 333] width 105 height 19
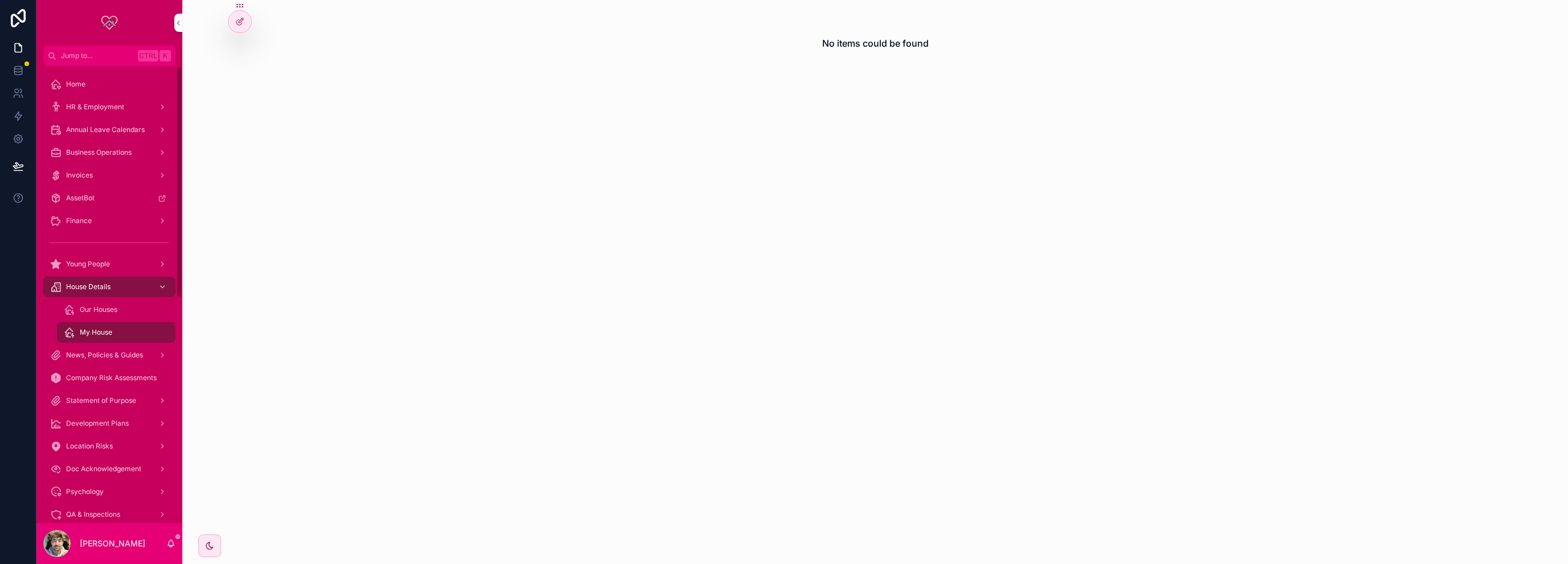
click at [67, 87] on span "Home" at bounding box center [75, 84] width 19 height 9
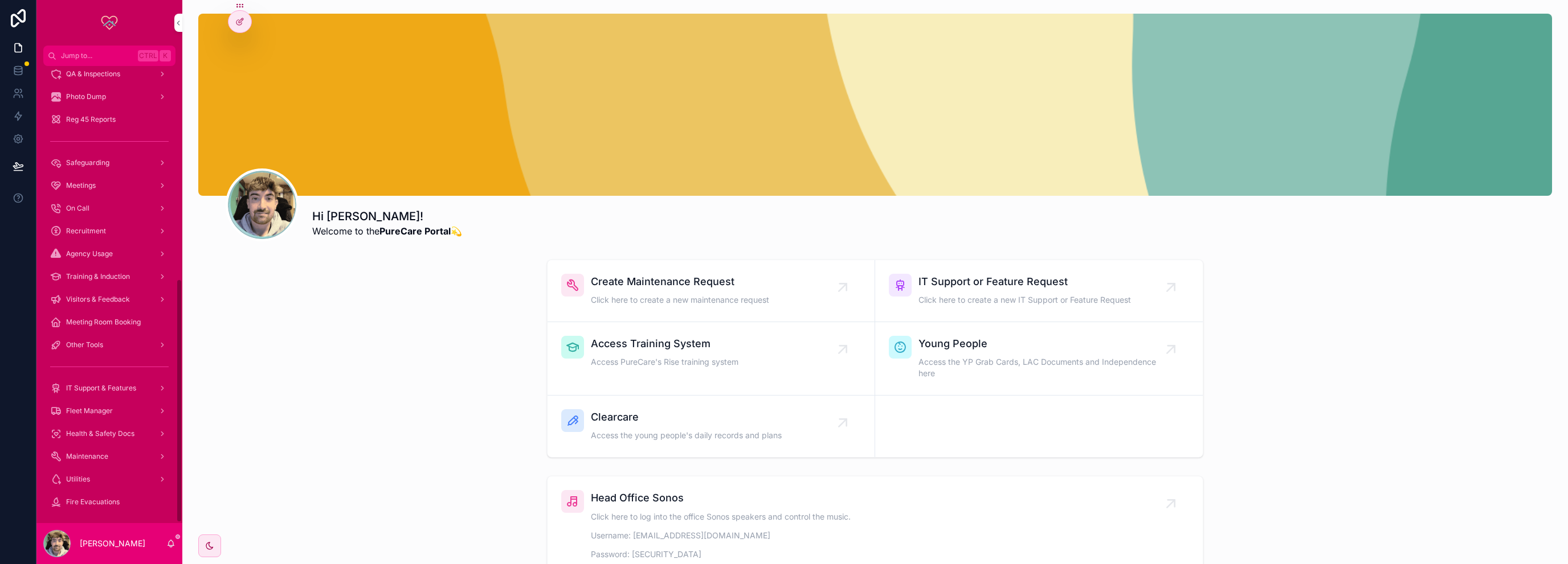
scroll to position [398, 0]
click at [105, 316] on span "Meeting Room Booking" at bounding box center [103, 319] width 74 height 9
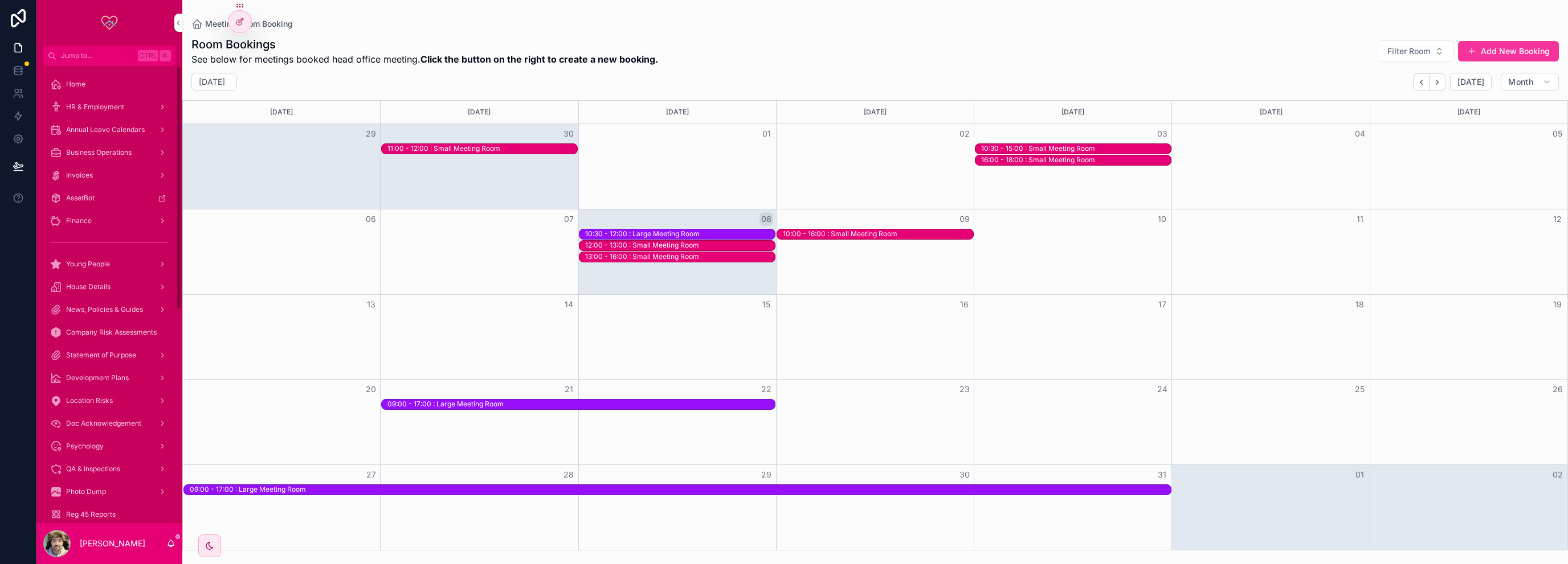
click at [103, 101] on div "HR & Employment" at bounding box center [109, 108] width 118 height 19
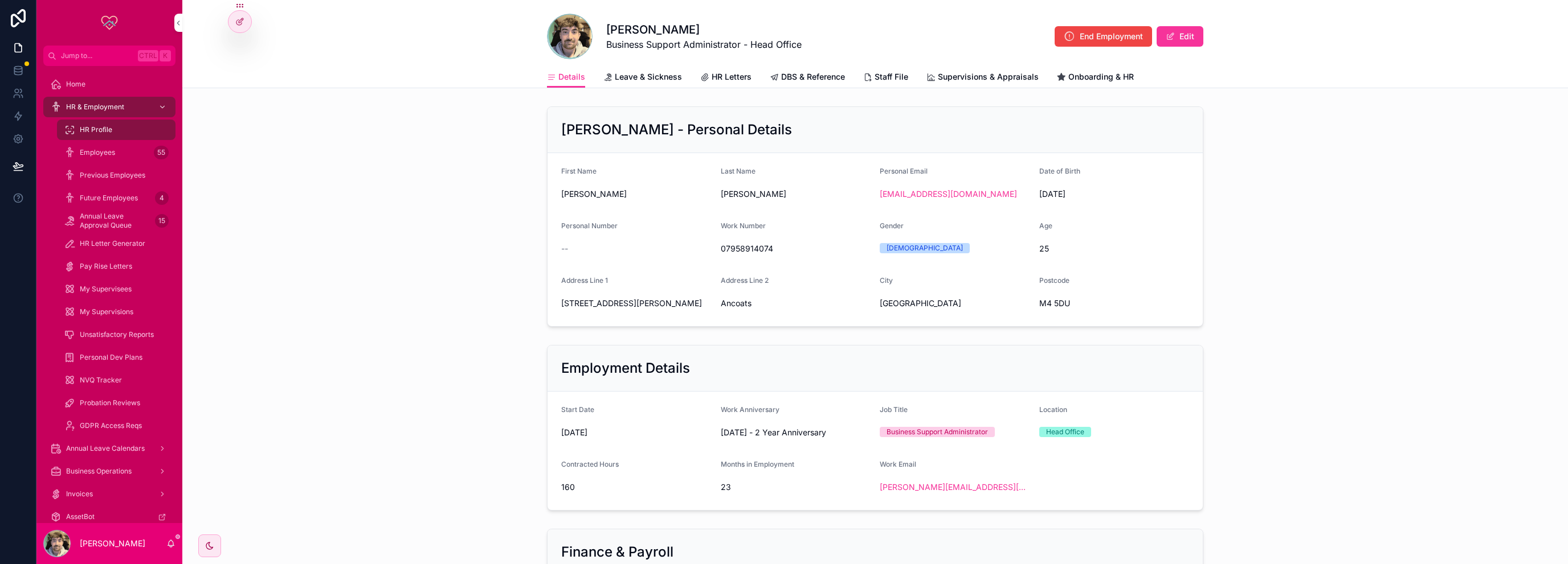
click at [113, 193] on span "Future Employees" at bounding box center [108, 198] width 58 height 9
